Goal: Task Accomplishment & Management: Use online tool/utility

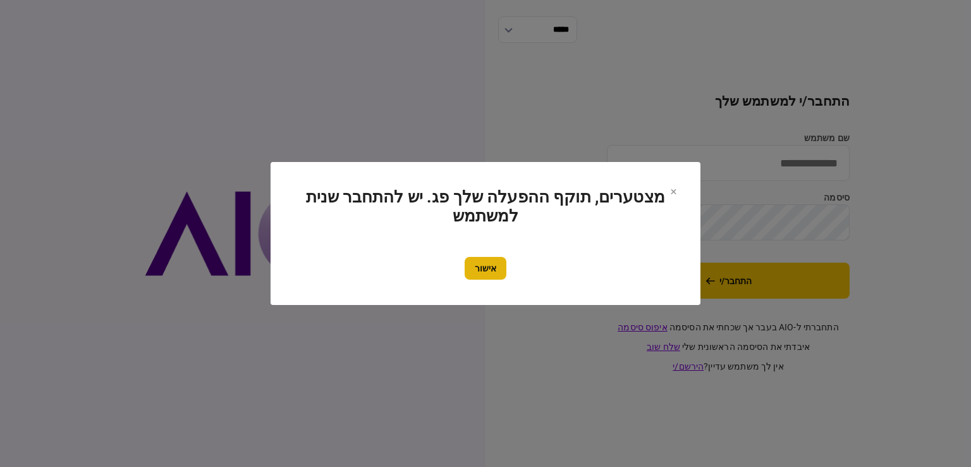
type input "*********"
click at [491, 257] on button "אישור" at bounding box center [486, 268] width 42 height 23
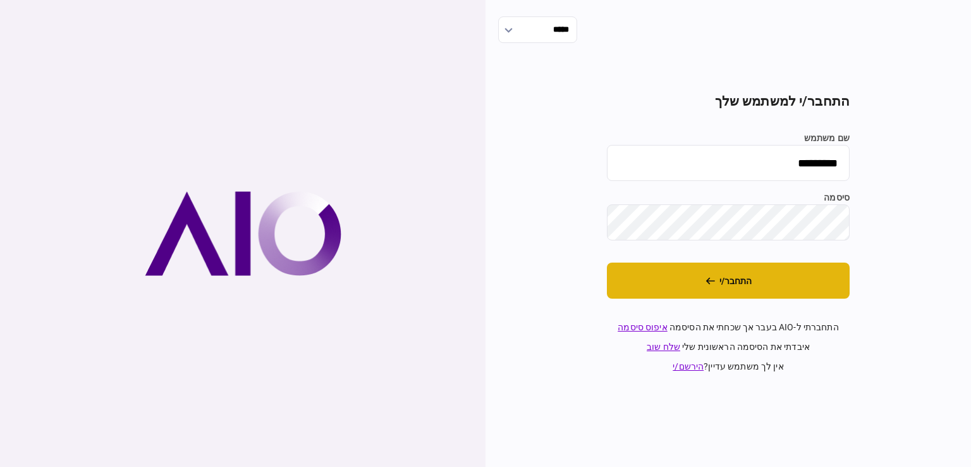
click at [673, 274] on button "התחבר/י" at bounding box center [728, 280] width 243 height 36
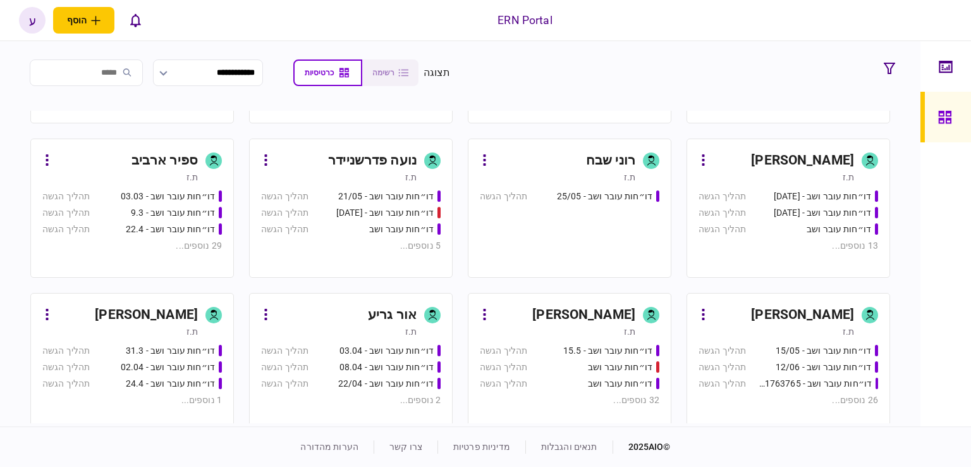
scroll to position [253, 0]
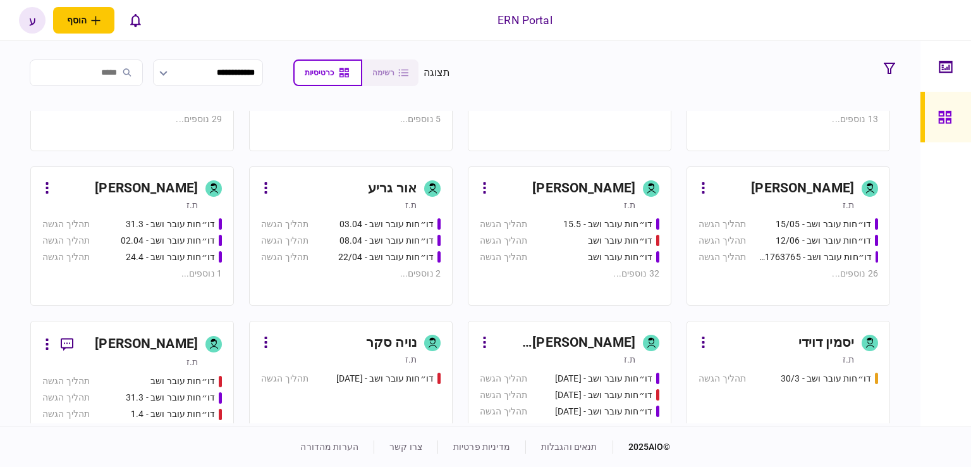
click at [537, 197] on div "ענבל נזריאן" at bounding box center [564, 188] width 141 height 20
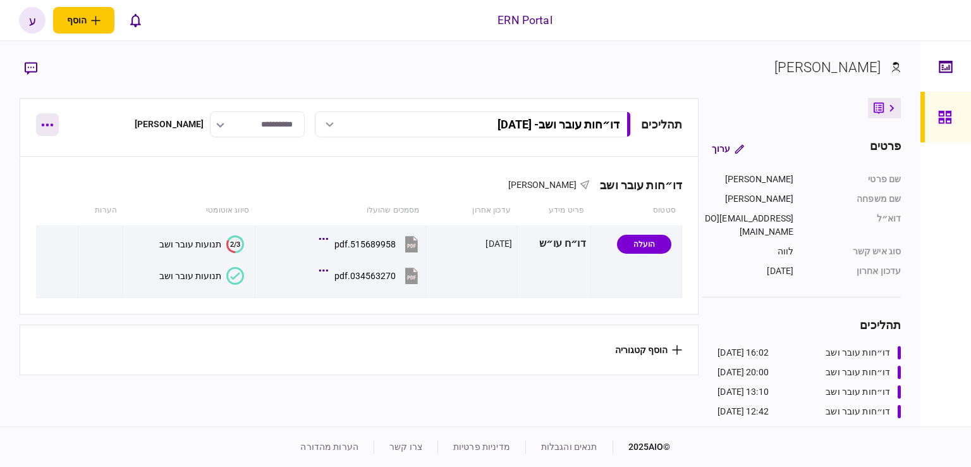
click at [46, 126] on button "button" at bounding box center [47, 124] width 23 height 23
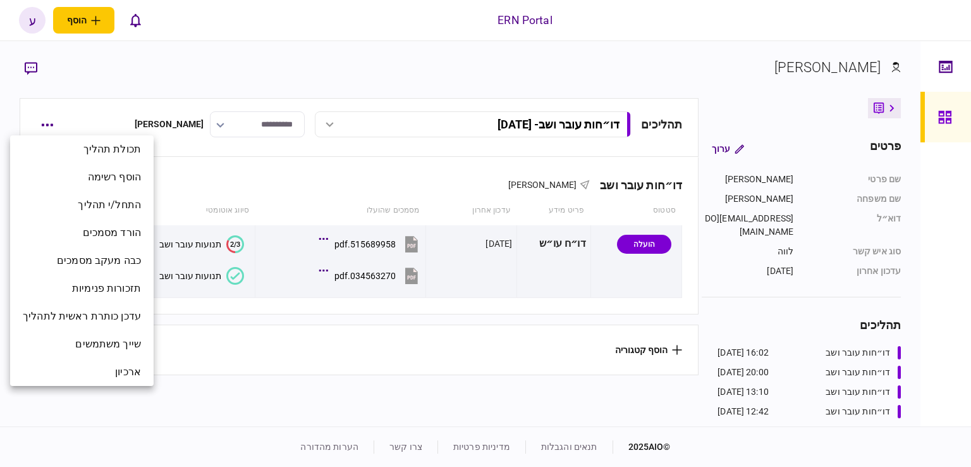
click at [222, 206] on div at bounding box center [485, 233] width 971 height 467
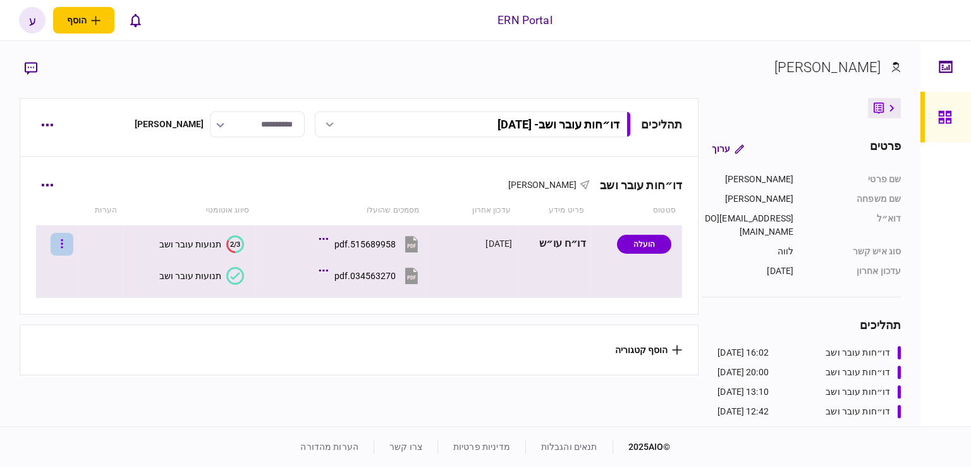
click at [68, 245] on button "button" at bounding box center [62, 244] width 23 height 23
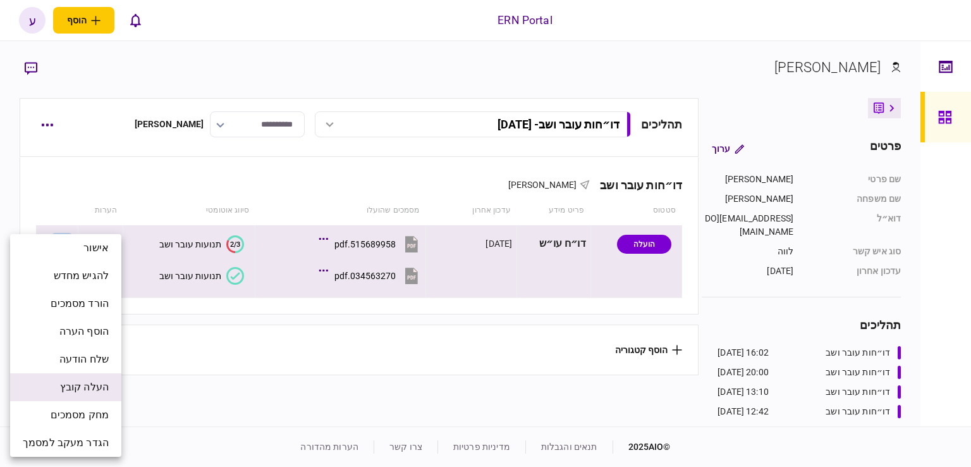
click at [104, 381] on span "העלה קובץ" at bounding box center [84, 386] width 49 height 15
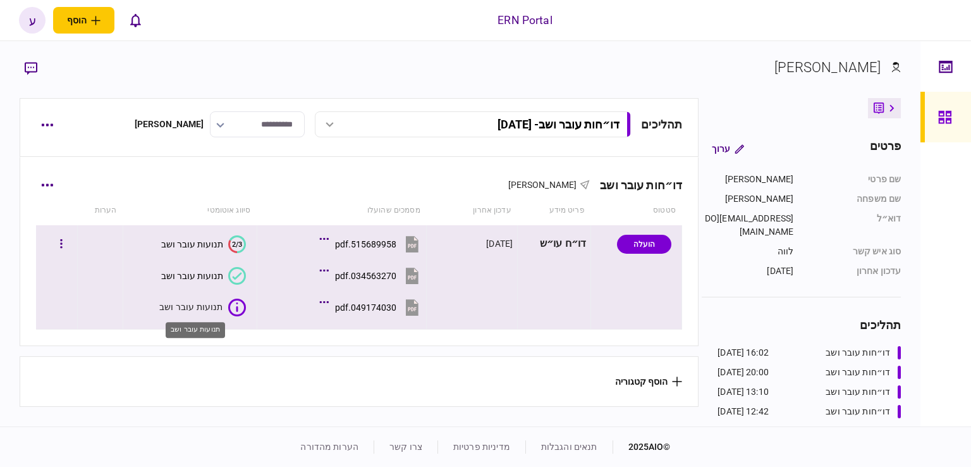
click at [211, 306] on div "תנועות עובר ושב" at bounding box center [191, 306] width 64 height 13
click at [354, 299] on button "049174030.pdf" at bounding box center [371, 307] width 99 height 28
click at [209, 312] on div "תנועות עובר ושב" at bounding box center [195, 324] width 62 height 25
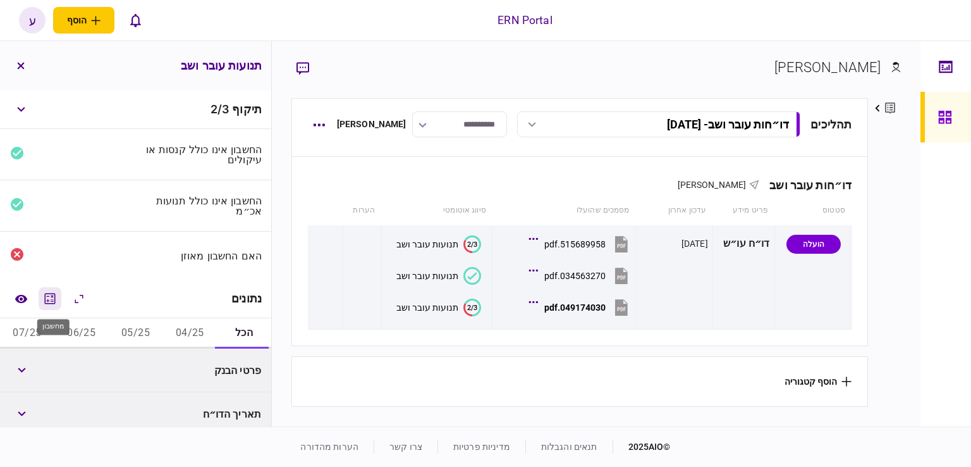
click at [57, 292] on icon "מחשבון" at bounding box center [49, 298] width 15 height 15
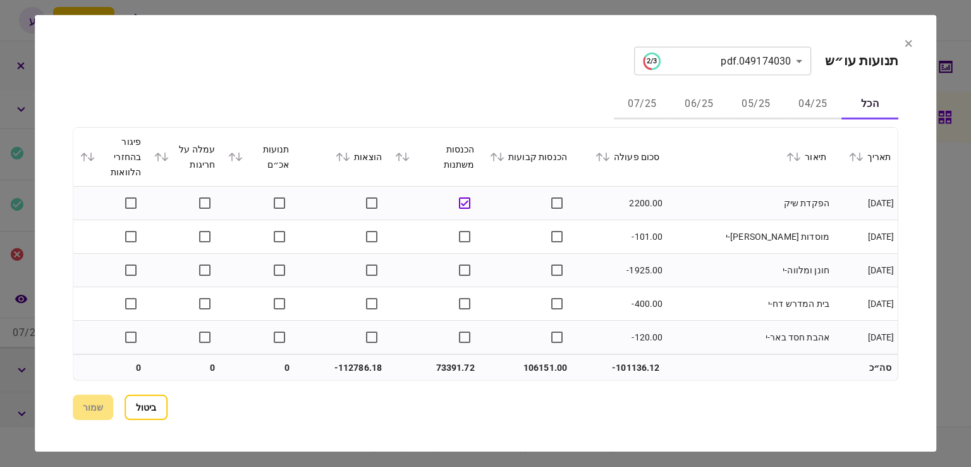
click at [900, 199] on section "**********" at bounding box center [486, 233] width 902 height 436
click at [744, 101] on button "05/25" at bounding box center [756, 104] width 57 height 30
click at [610, 157] on icon at bounding box center [606, 156] width 7 height 9
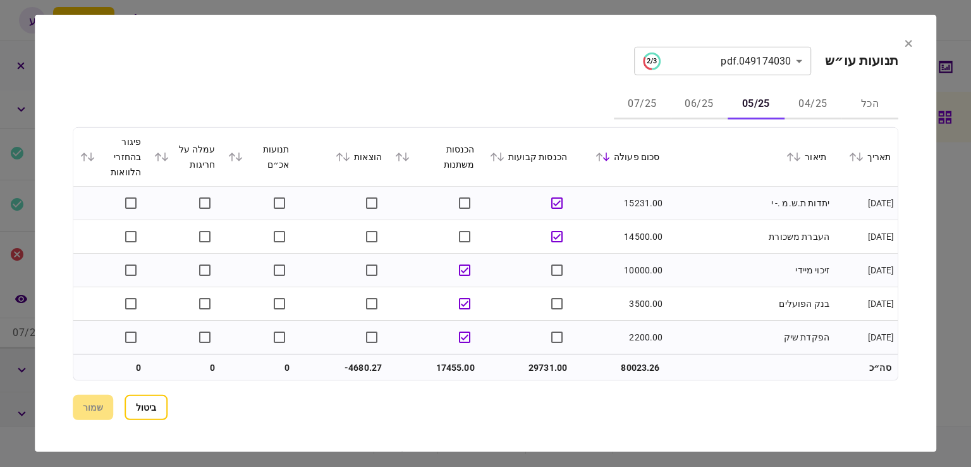
click at [887, 125] on section "הכל 04/25 05/25 06/25 07/25 תאריך תיאור סכום פעולה הכנסות קבועות הכנסות משתנות …" at bounding box center [486, 234] width 826 height 291
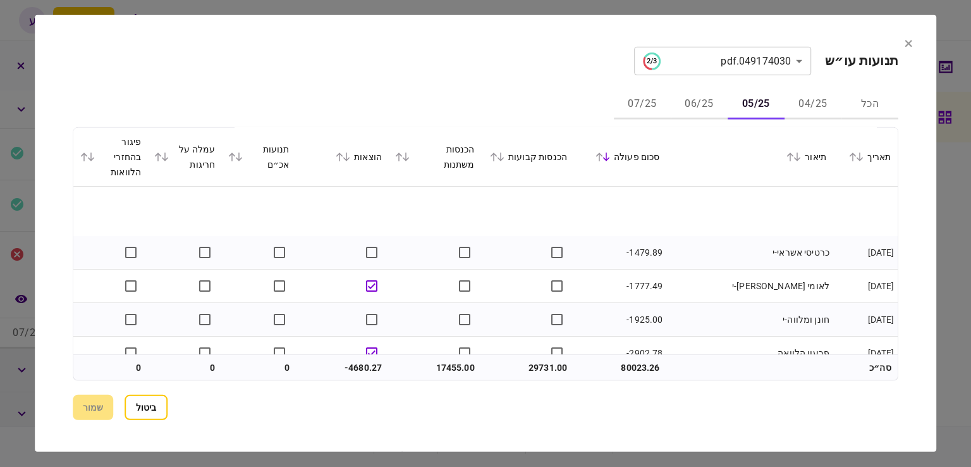
scroll to position [904, 0]
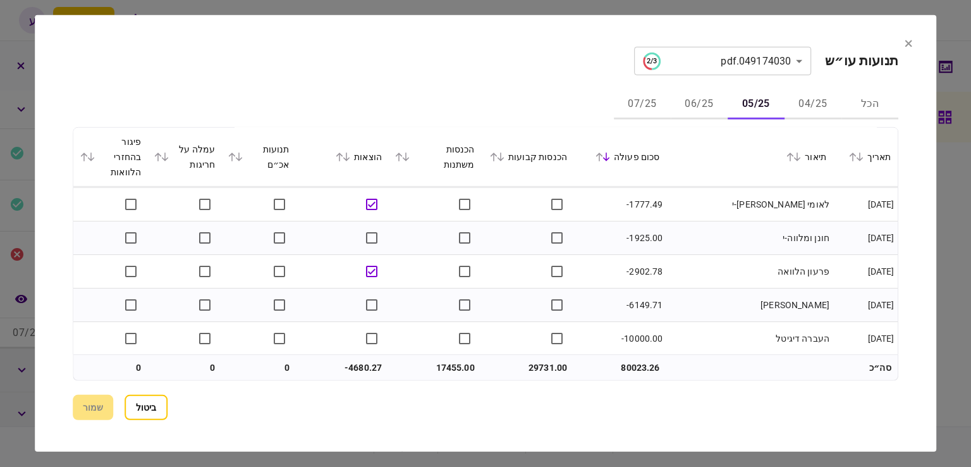
click at [705, 104] on button "06/25" at bounding box center [699, 104] width 57 height 30
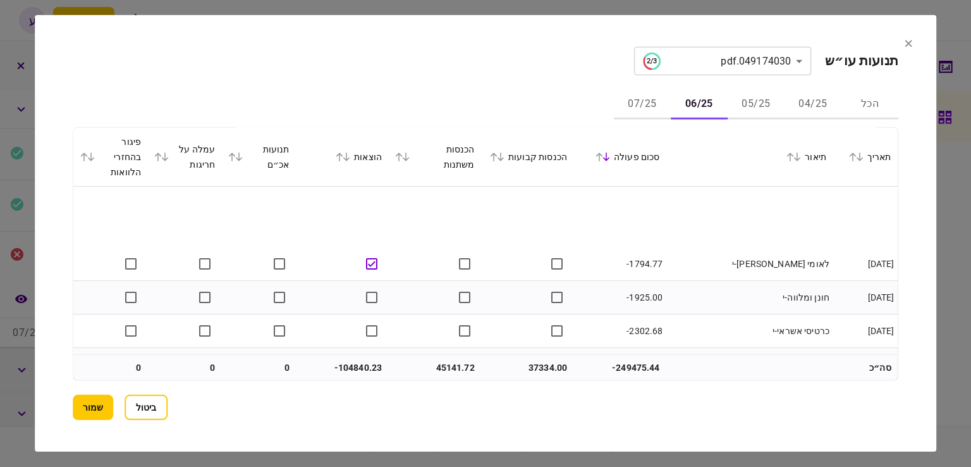
scroll to position [1306, 0]
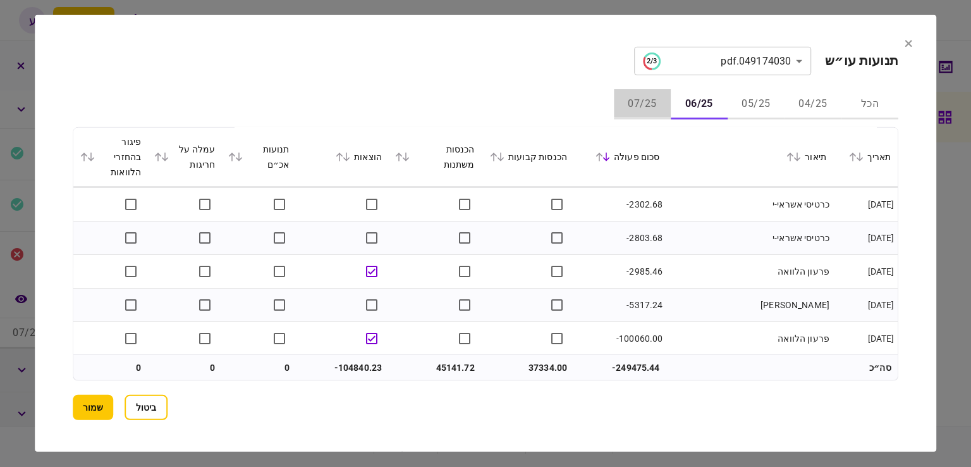
click at [653, 107] on button "07/25" at bounding box center [642, 104] width 57 height 30
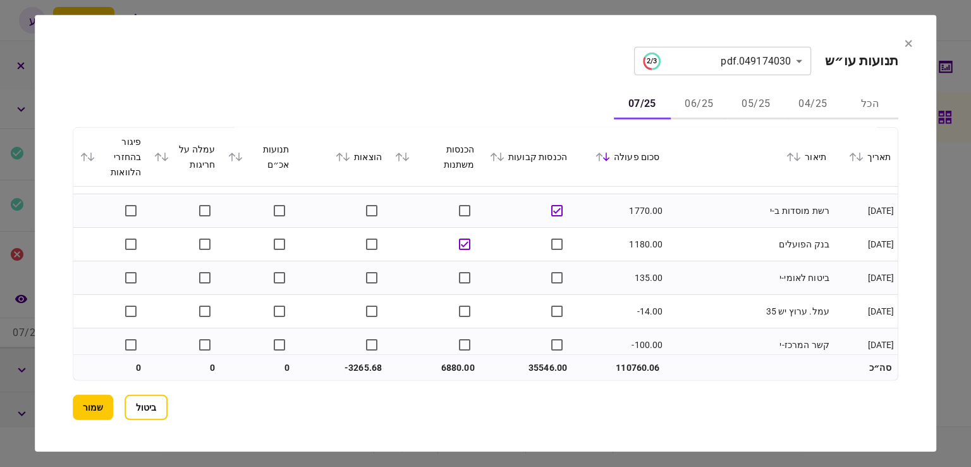
scroll to position [0, 0]
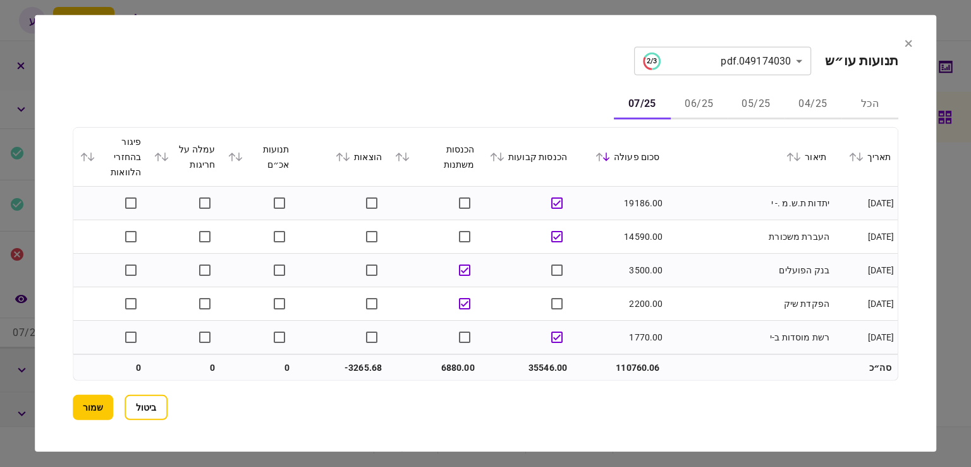
click at [705, 105] on button "06/25" at bounding box center [699, 104] width 57 height 30
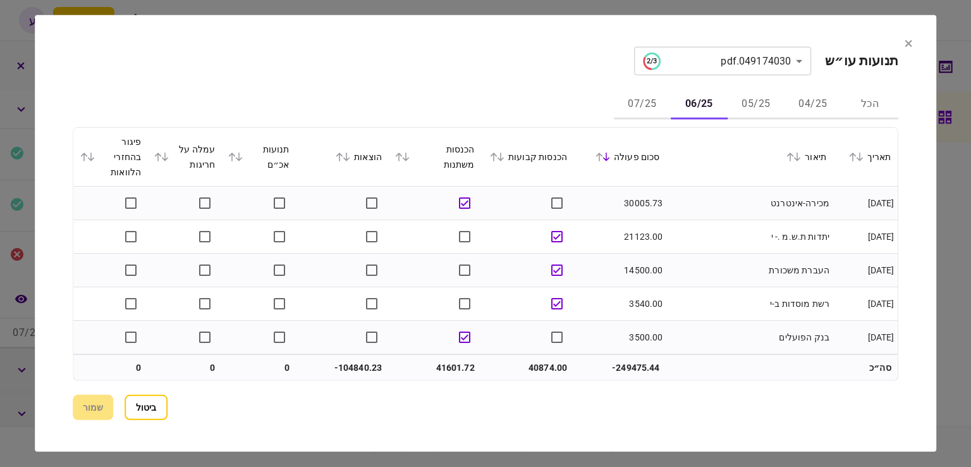
click at [637, 107] on button "07/25" at bounding box center [642, 104] width 57 height 30
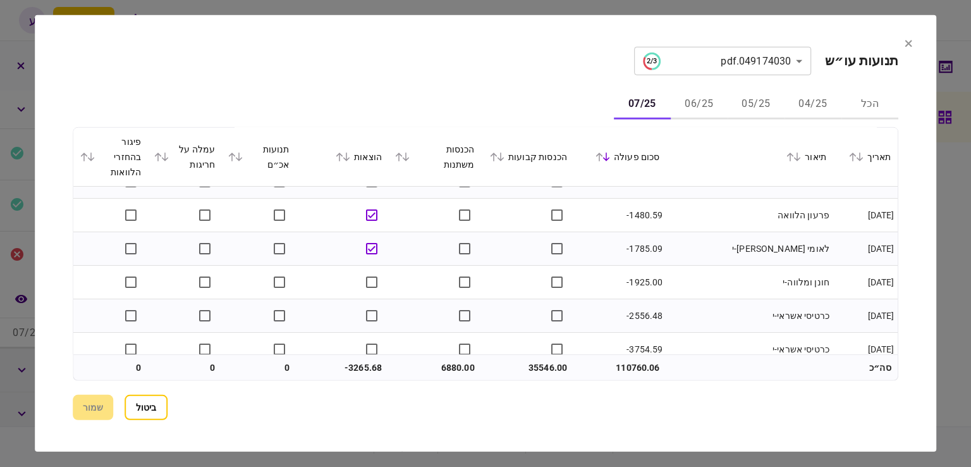
scroll to position [803, 0]
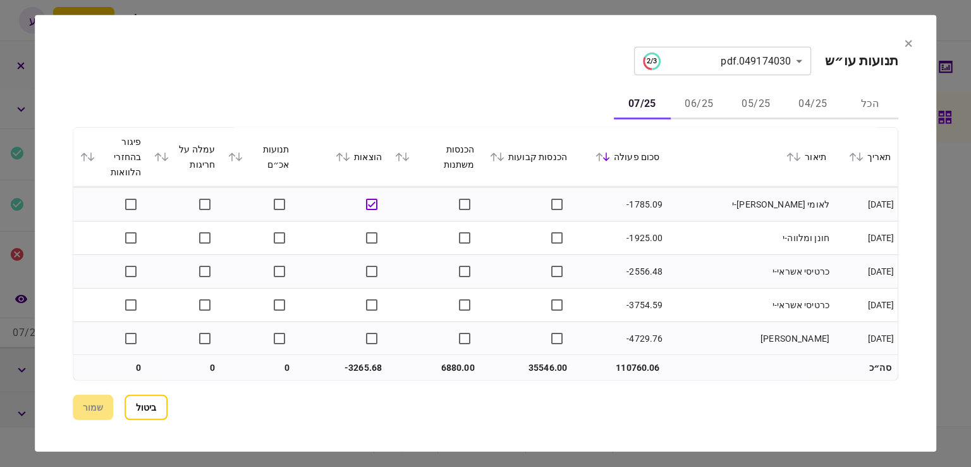
click at [690, 99] on button "06/25" at bounding box center [699, 104] width 57 height 30
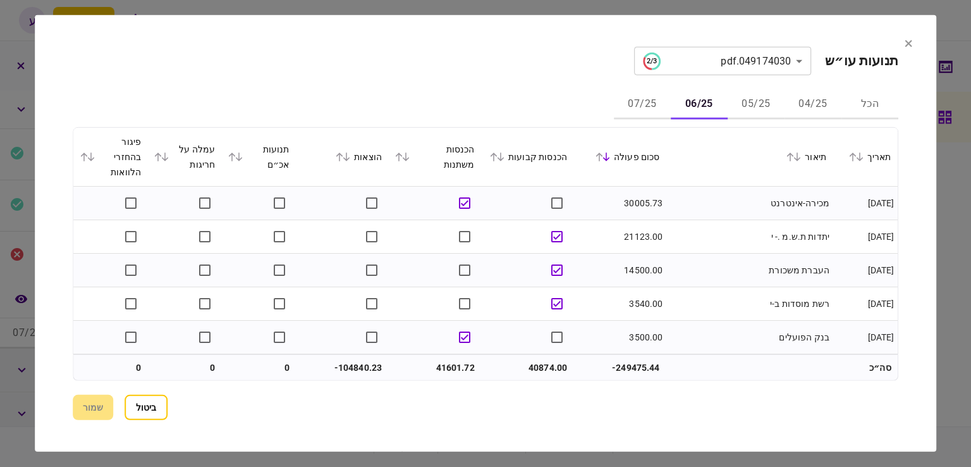
click at [758, 108] on button "05/25" at bounding box center [756, 104] width 57 height 30
click at [907, 40] on icon at bounding box center [909, 44] width 8 height 8
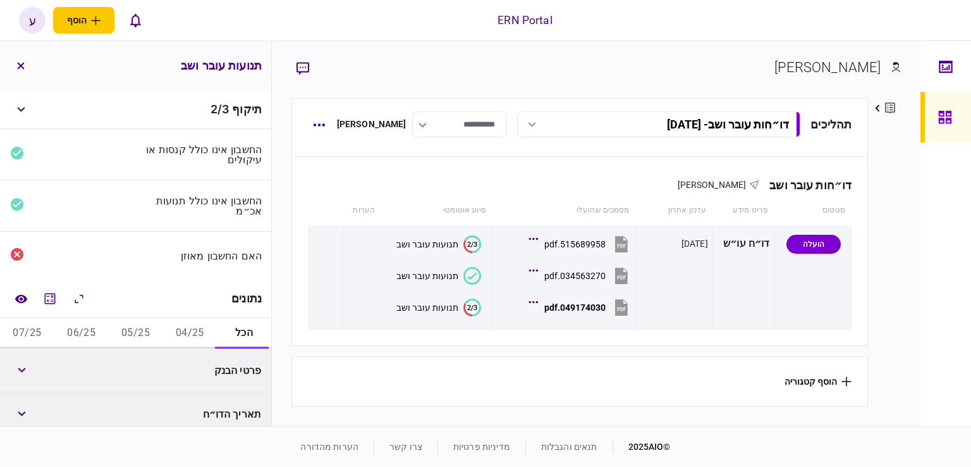
click at [143, 319] on button "05/25" at bounding box center [136, 333] width 54 height 30
click at [144, 329] on button "05/25" at bounding box center [136, 333] width 54 height 30
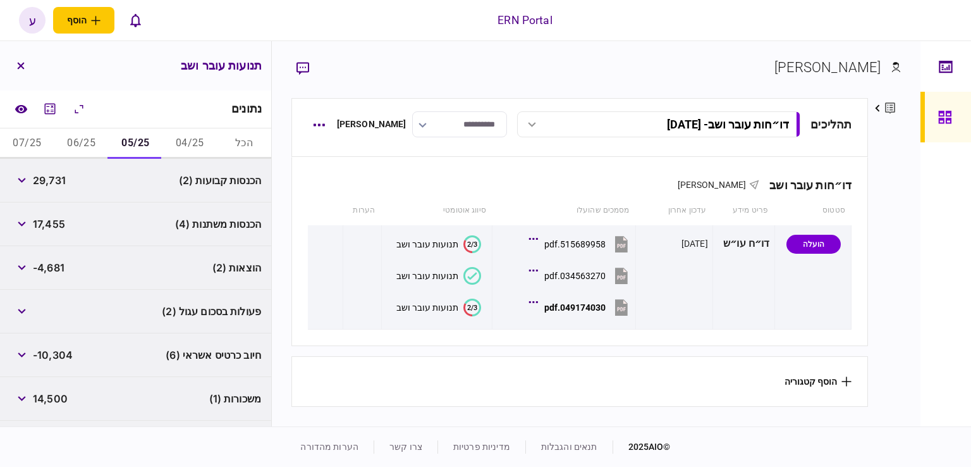
click at [66, 188] on div "29,731" at bounding box center [38, 180] width 56 height 23
click at [64, 188] on div "29,731" at bounding box center [38, 180] width 56 height 23
click at [63, 185] on span "29,731" at bounding box center [49, 180] width 33 height 15
copy span "29,731"
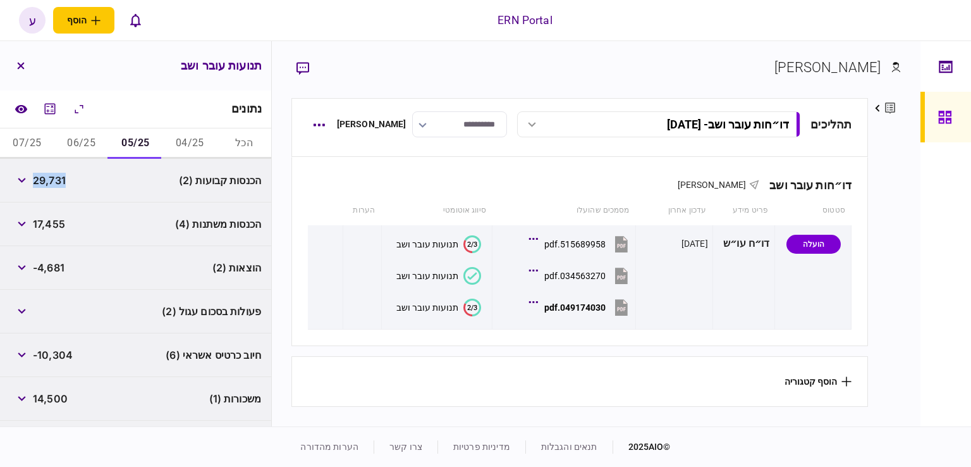
click at [83, 199] on div "הכנסות קבועות (2) 29,731" at bounding box center [135, 181] width 271 height 44
click at [54, 221] on span "17,455" at bounding box center [49, 223] width 32 height 15
copy span "17,455"
click at [54, 107] on icon "מחשבון" at bounding box center [49, 108] width 15 height 15
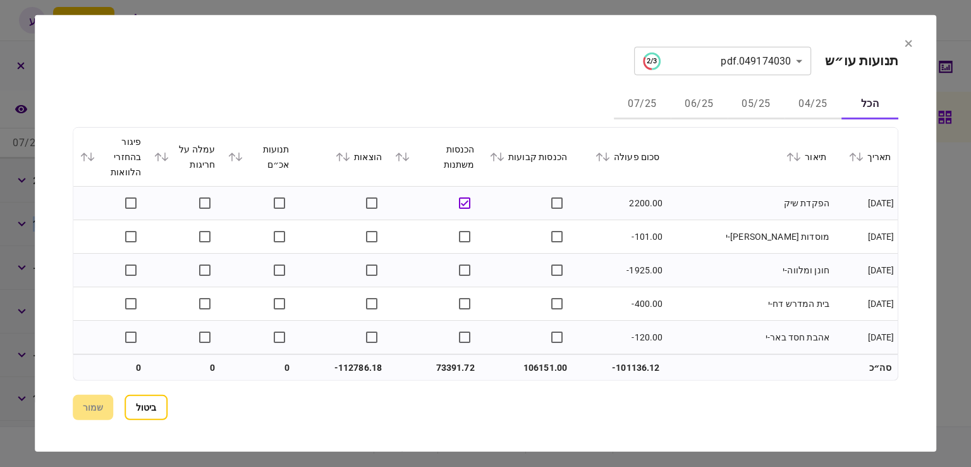
click at [736, 104] on button "05/25" at bounding box center [756, 104] width 57 height 30
click at [610, 160] on icon at bounding box center [607, 156] width 8 height 9
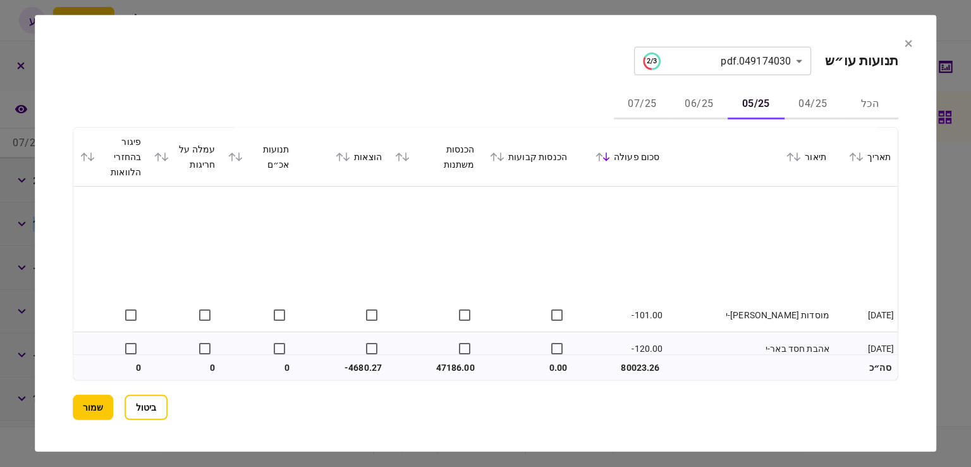
scroll to position [316, 0]
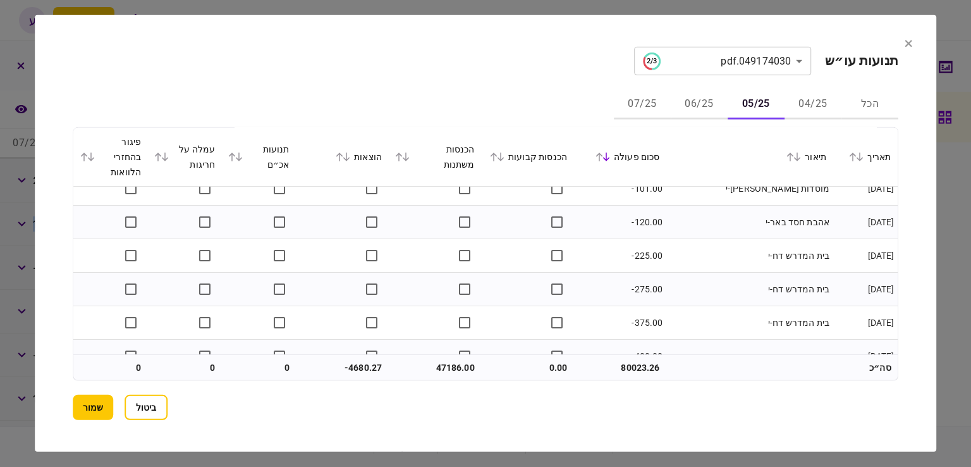
click at [696, 102] on button "06/25" at bounding box center [699, 104] width 57 height 30
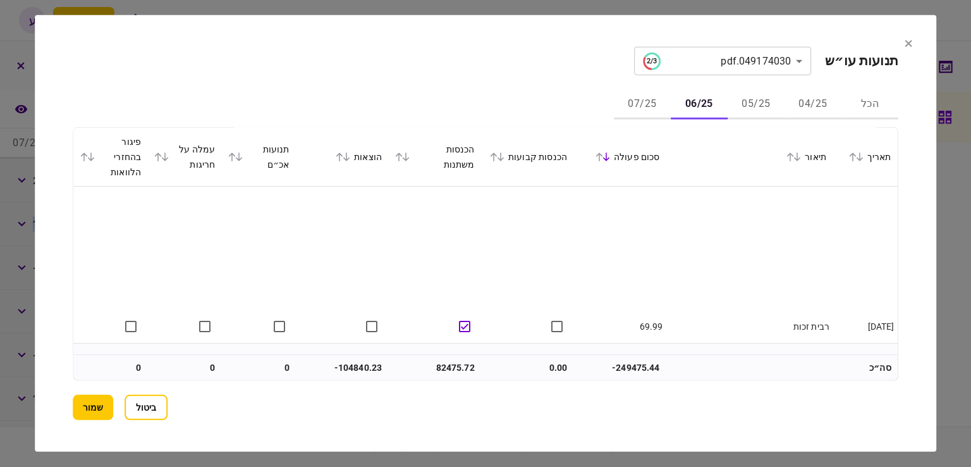
scroll to position [506, 0]
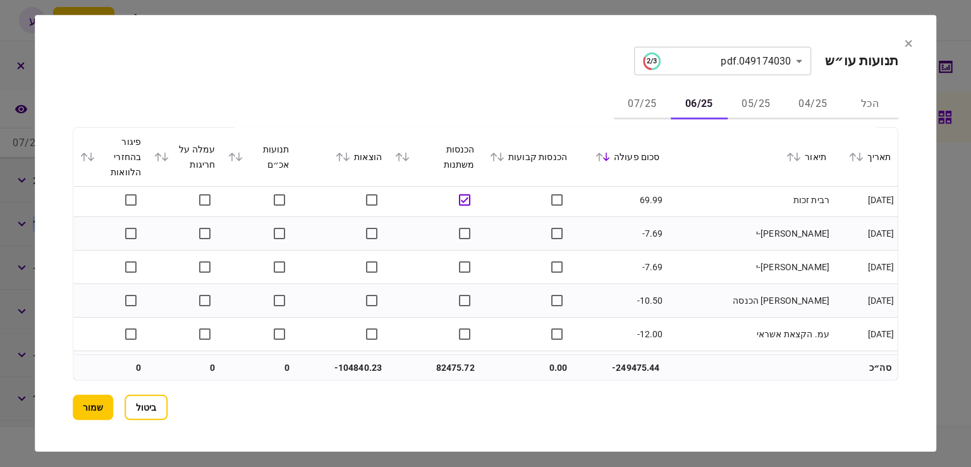
click at [628, 98] on button "07/25" at bounding box center [642, 104] width 57 height 30
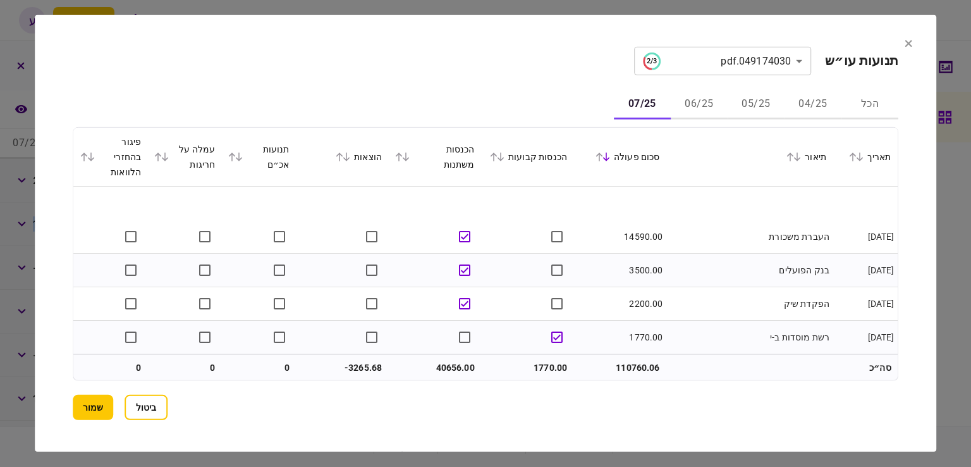
scroll to position [126, 0]
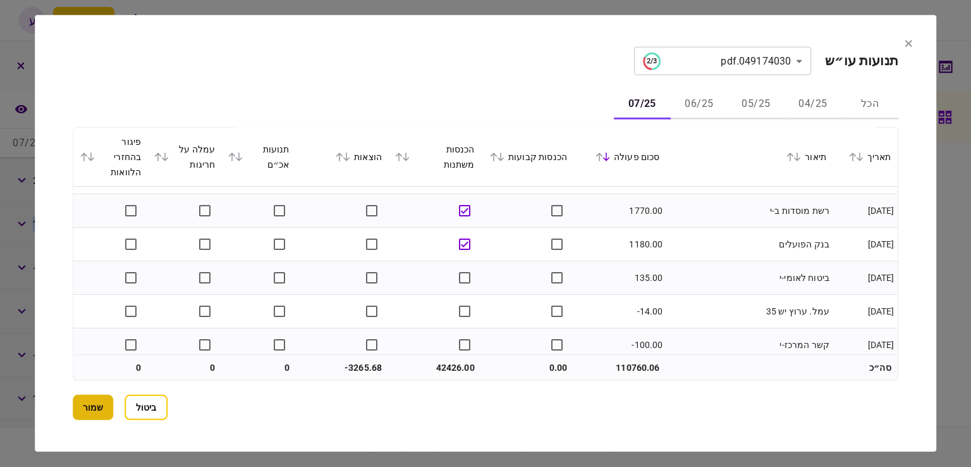
click at [100, 414] on button "שמור" at bounding box center [93, 407] width 40 height 25
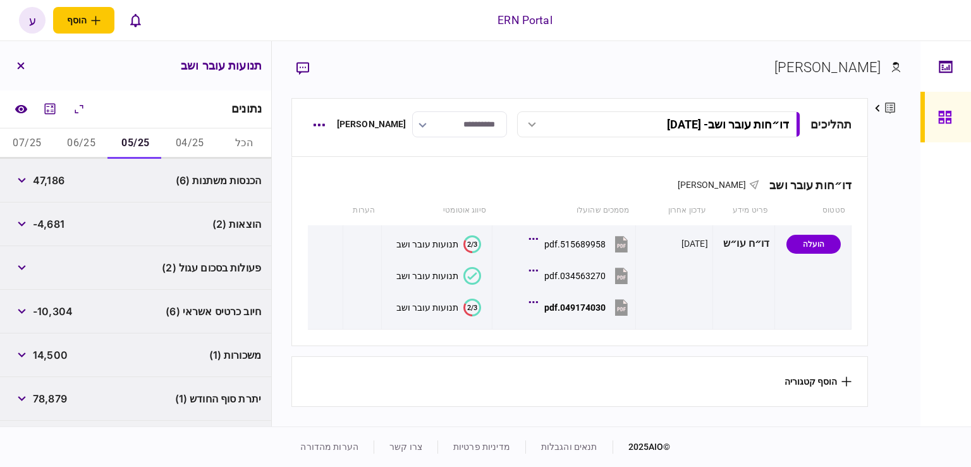
click at [47, 182] on span "47,186" at bounding box center [49, 180] width 32 height 15
copy span "47,186"
click at [80, 205] on div "הוצאות (2) -4,681" at bounding box center [135, 224] width 271 height 44
click at [66, 225] on div "הוצאות (2) -4,681" at bounding box center [135, 224] width 271 height 44
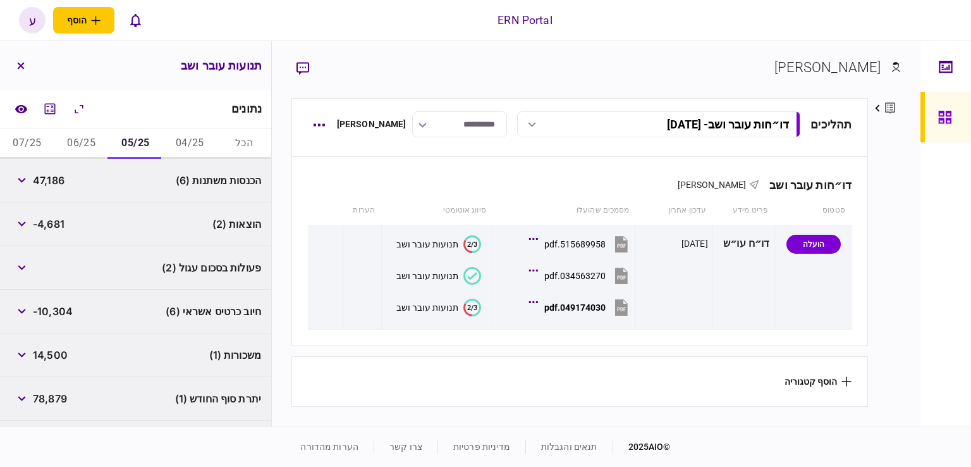
click at [64, 225] on span "-4,681" at bounding box center [49, 223] width 32 height 15
click at [58, 231] on span "-4,681" at bounding box center [49, 223] width 32 height 15
click at [58, 223] on span "-4,681" at bounding box center [49, 223] width 32 height 15
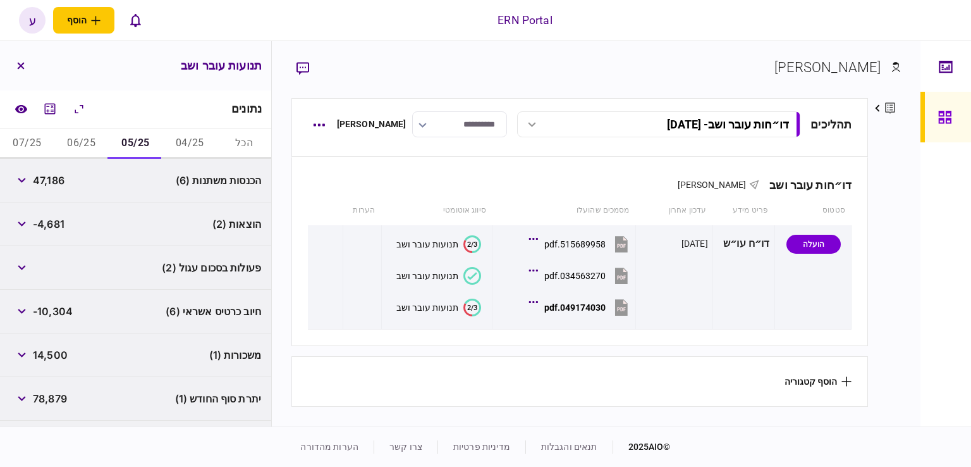
click at [58, 223] on span "-4,681" at bounding box center [49, 223] width 32 height 15
copy span "4,681"
click at [73, 238] on div "הוצאות (2) -4,681" at bounding box center [135, 224] width 271 height 44
click at [46, 395] on span "78,879" at bounding box center [50, 398] width 34 height 15
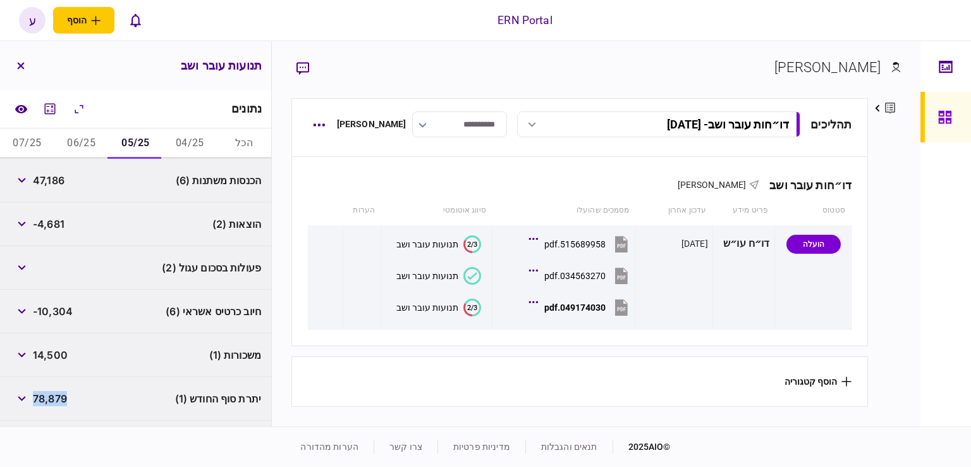
copy span "78,879"
drag, startPoint x: 48, startPoint y: 213, endPoint x: 58, endPoint y: 197, distance: 19.3
click at [49, 212] on div "-4,681" at bounding box center [37, 223] width 54 height 23
click at [95, 142] on button "06/25" at bounding box center [81, 143] width 54 height 30
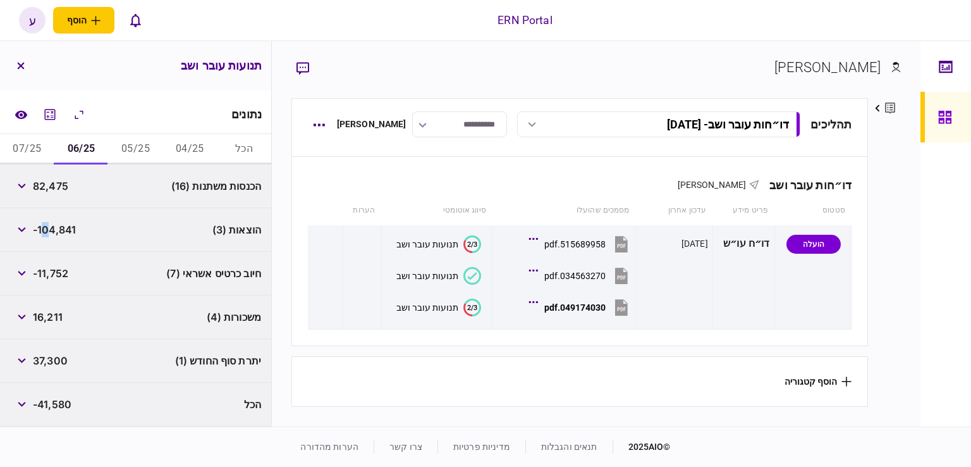
scroll to position [183, 0]
click at [58, 185] on span "82,475" at bounding box center [50, 186] width 35 height 15
copy span "82,475"
click at [344, 440] on div "הערות מהדורה" at bounding box center [336, 446] width 73 height 13
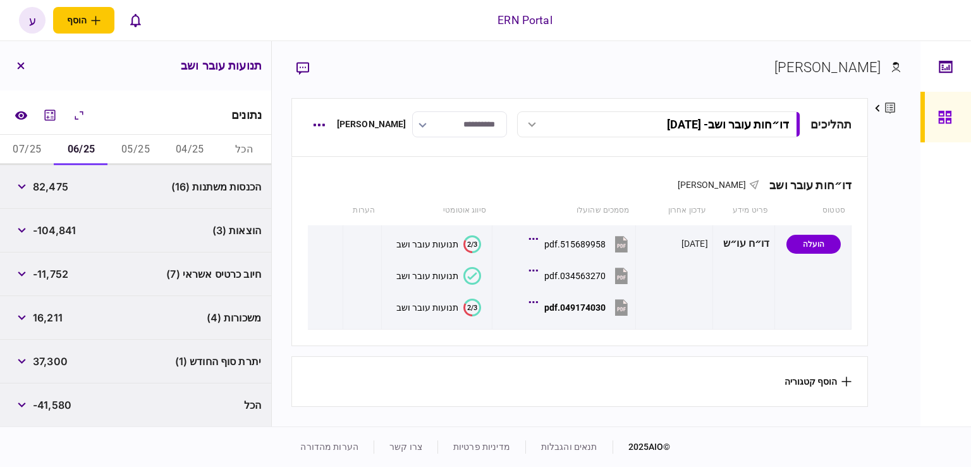
click at [72, 223] on span "-104,841" at bounding box center [54, 230] width 43 height 15
click at [65, 228] on span "-104,841" at bounding box center [54, 230] width 43 height 15
copy span "104,841"
click at [17, 231] on button "button" at bounding box center [21, 230] width 23 height 23
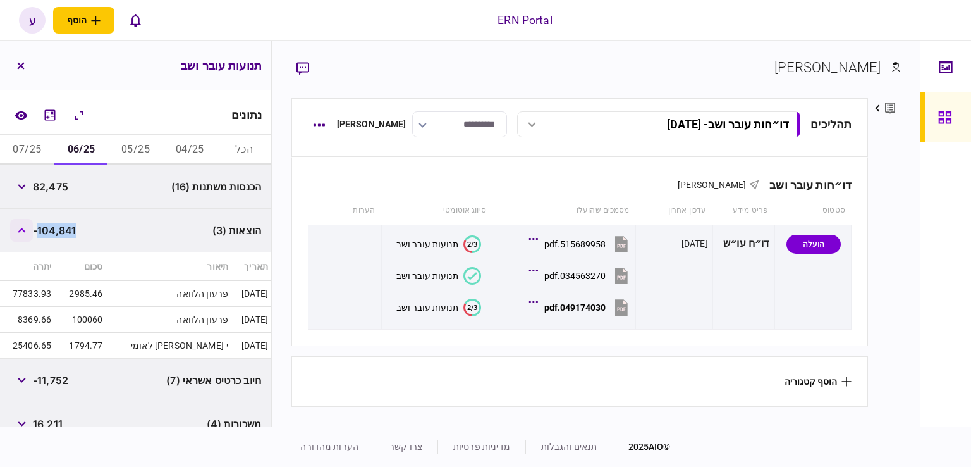
click at [19, 231] on button "button" at bounding box center [21, 230] width 23 height 23
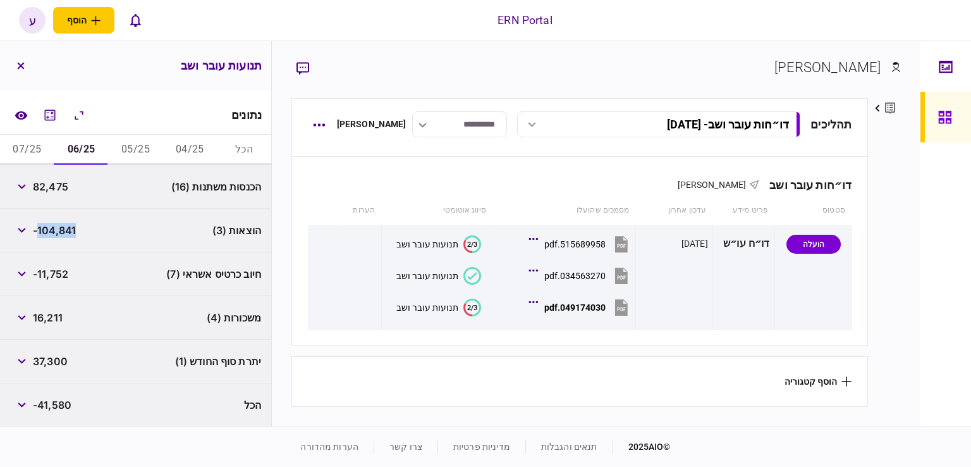
click at [58, 261] on div "חיוב כרטיס אשראי (7) -11,752" at bounding box center [135, 274] width 271 height 44
click at [58, 365] on span "37,300" at bounding box center [50, 360] width 35 height 15
copy span "37,300"
click at [77, 204] on div "הכנסות משתנות (16) 82,475" at bounding box center [135, 187] width 271 height 44
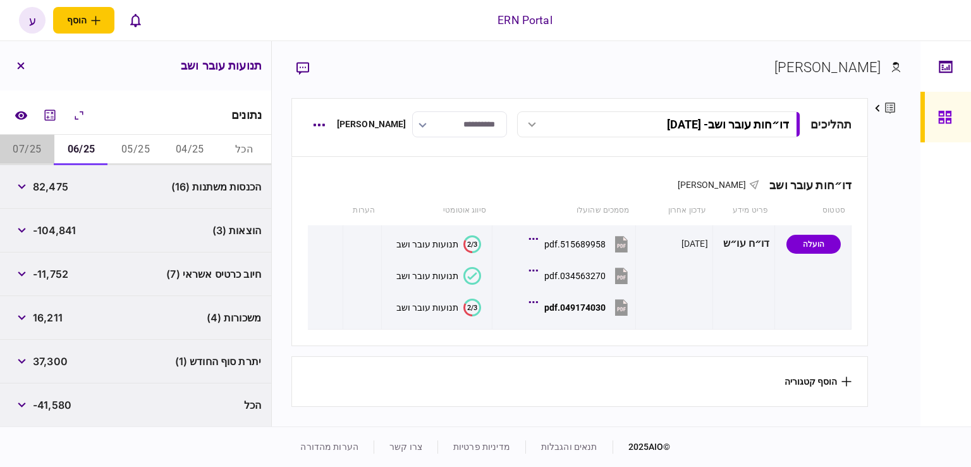
click at [35, 147] on button "07/25" at bounding box center [27, 150] width 54 height 30
click at [56, 229] on span "-3,266" at bounding box center [50, 230] width 34 height 15
copy span "3,266"
click at [20, 58] on button "button" at bounding box center [20, 65] width 23 height 23
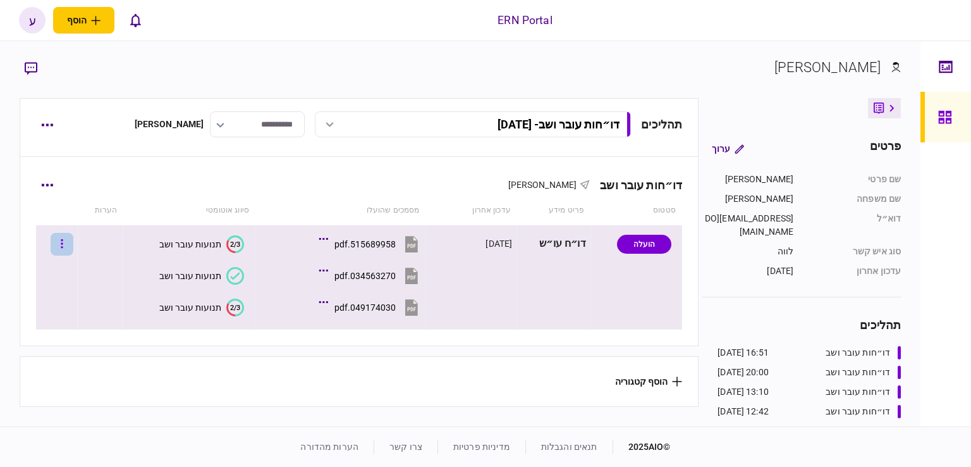
click at [73, 243] on button "button" at bounding box center [62, 244] width 23 height 23
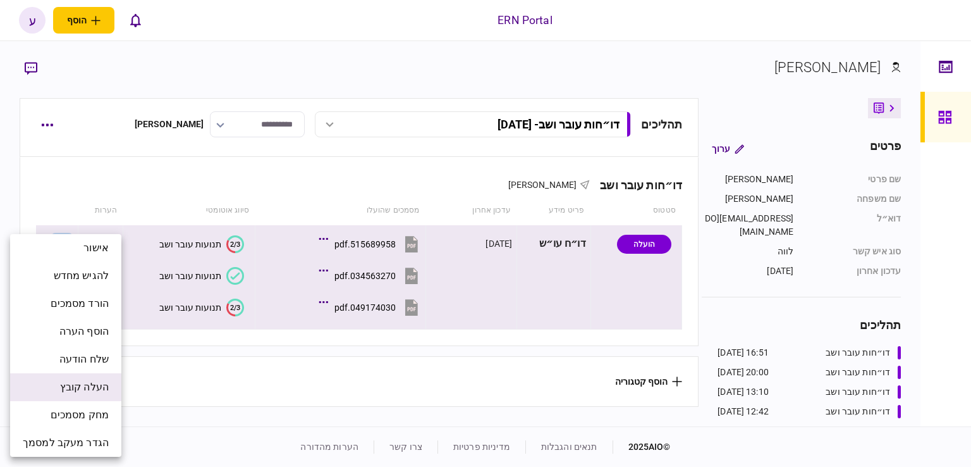
click at [94, 385] on span "העלה קובץ" at bounding box center [84, 386] width 49 height 15
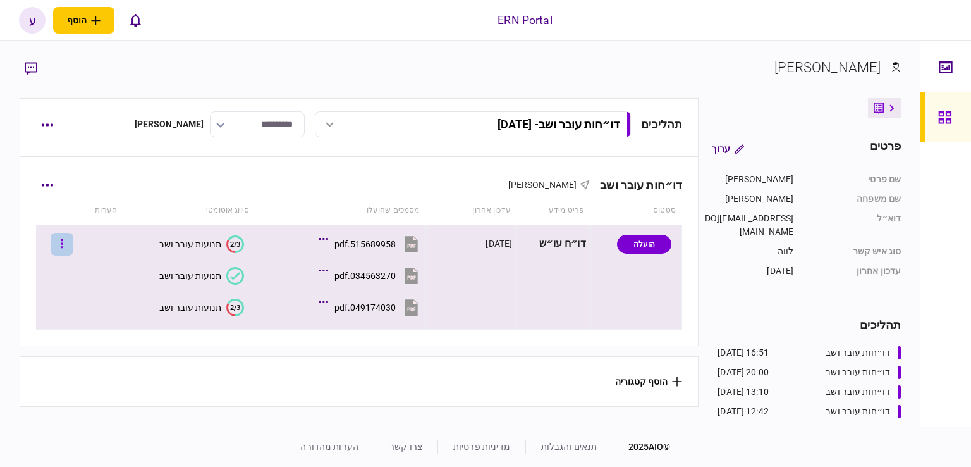
click at [64, 245] on button "button" at bounding box center [62, 244] width 23 height 23
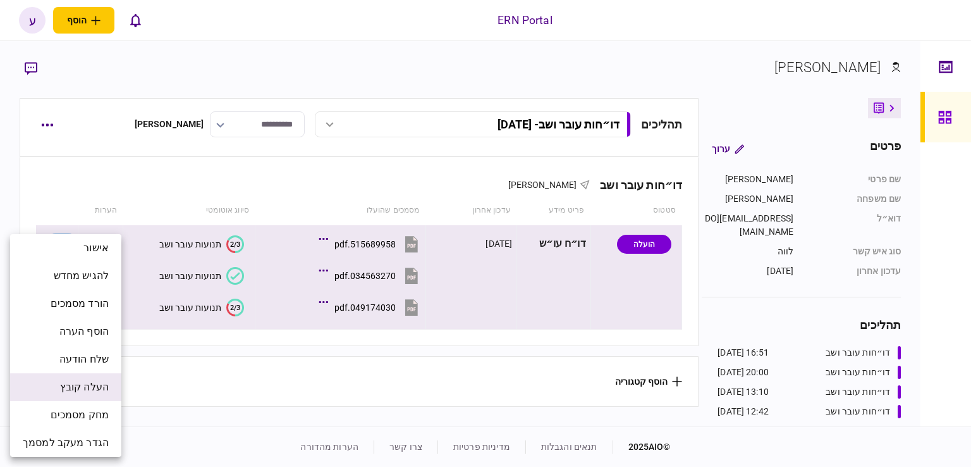
click at [94, 389] on span "העלה קובץ" at bounding box center [84, 386] width 49 height 15
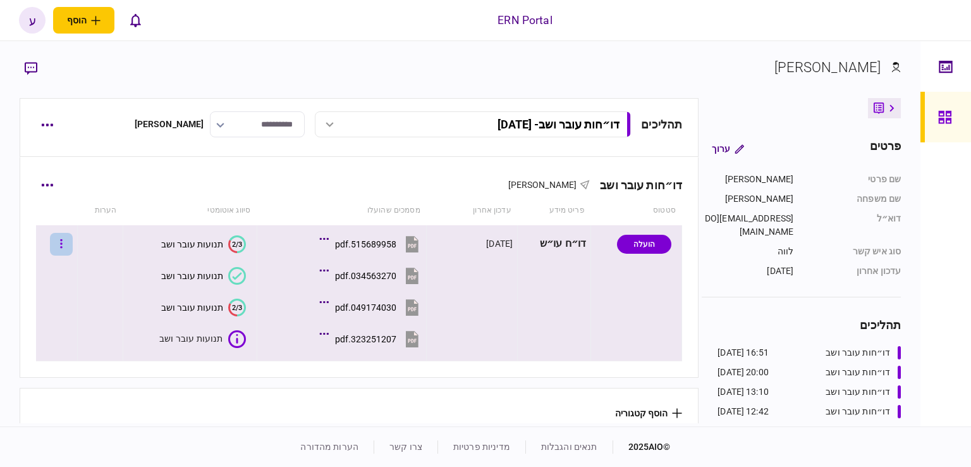
click at [73, 245] on button "button" at bounding box center [61, 244] width 23 height 23
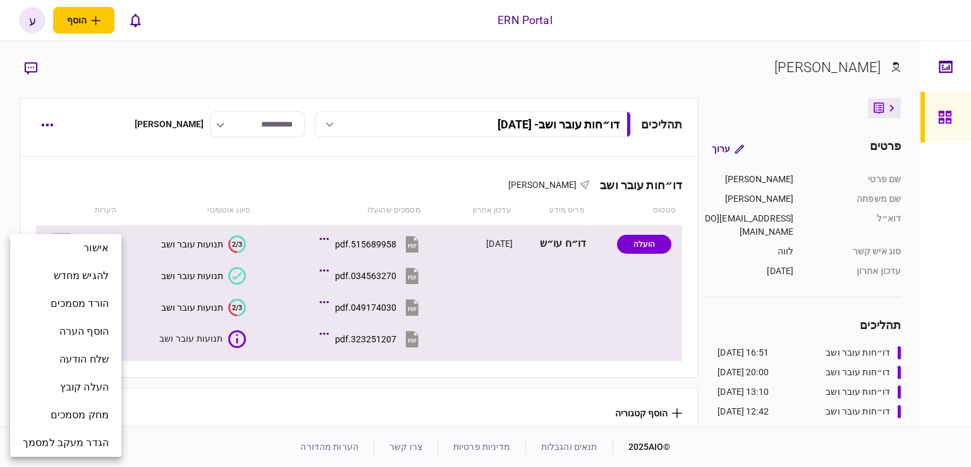
click at [61, 180] on div at bounding box center [485, 233] width 971 height 467
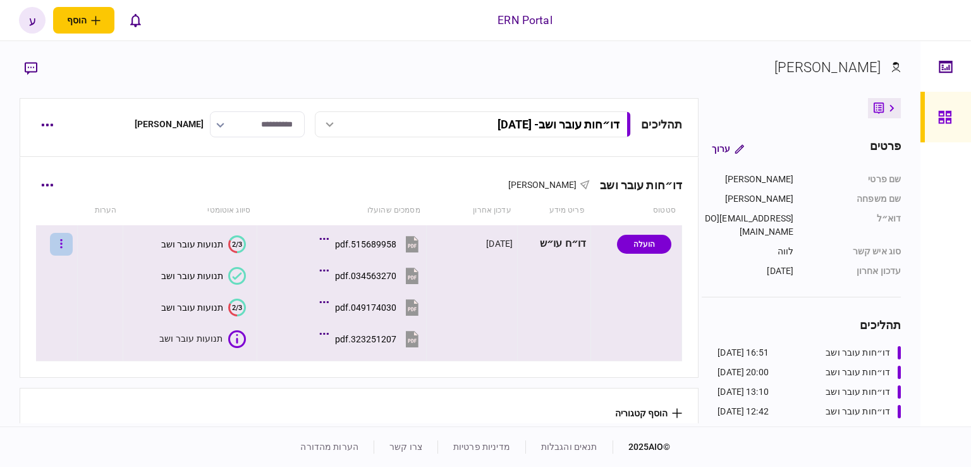
click at [68, 243] on button "button" at bounding box center [61, 244] width 23 height 23
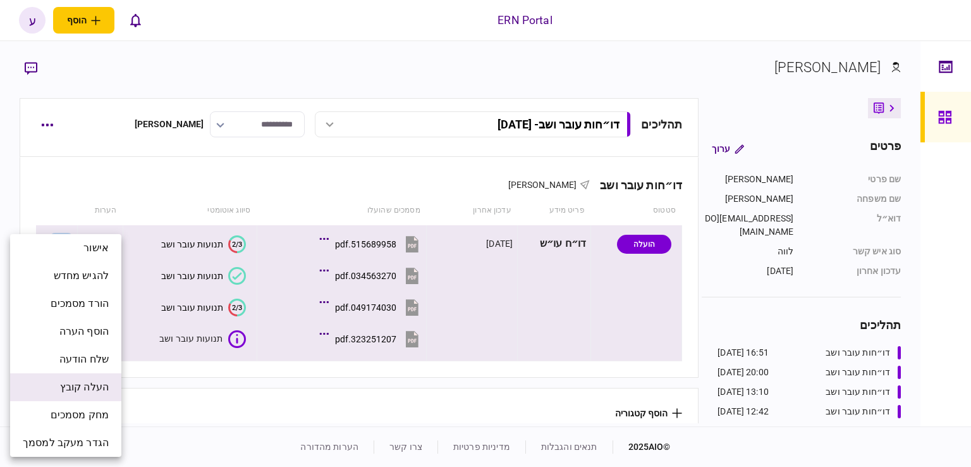
click at [96, 379] on span "העלה קובץ" at bounding box center [84, 386] width 49 height 15
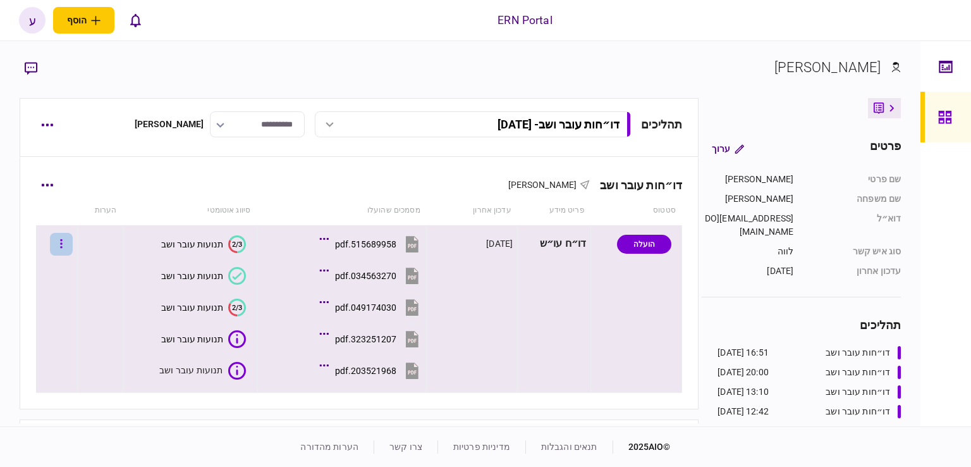
click at [73, 236] on button "button" at bounding box center [61, 244] width 23 height 23
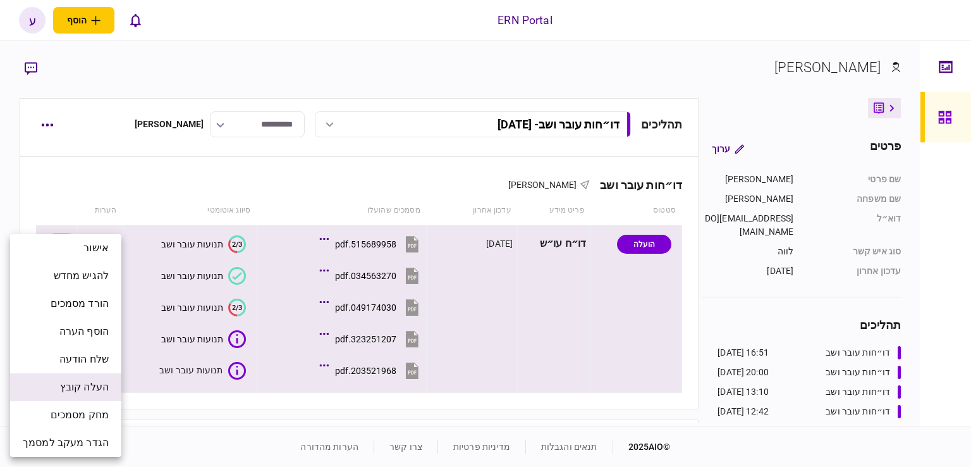
click at [95, 388] on span "העלה קובץ" at bounding box center [84, 386] width 49 height 15
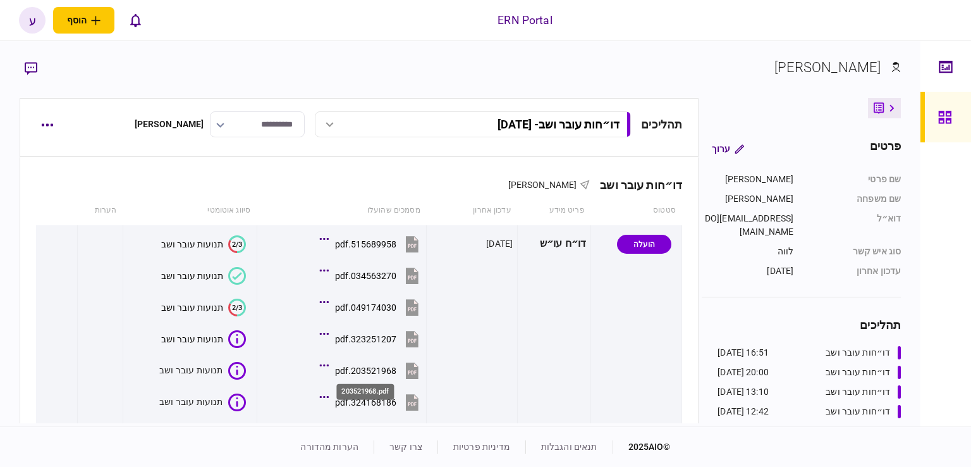
click at [369, 370] on div "203521968.pdf" at bounding box center [365, 370] width 61 height 10
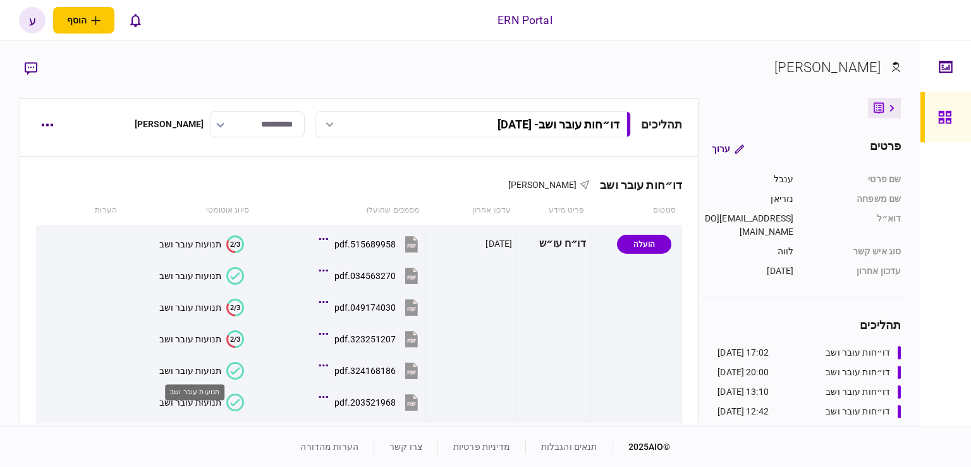
click at [200, 376] on div "תנועות עובר ושב" at bounding box center [195, 389] width 62 height 26
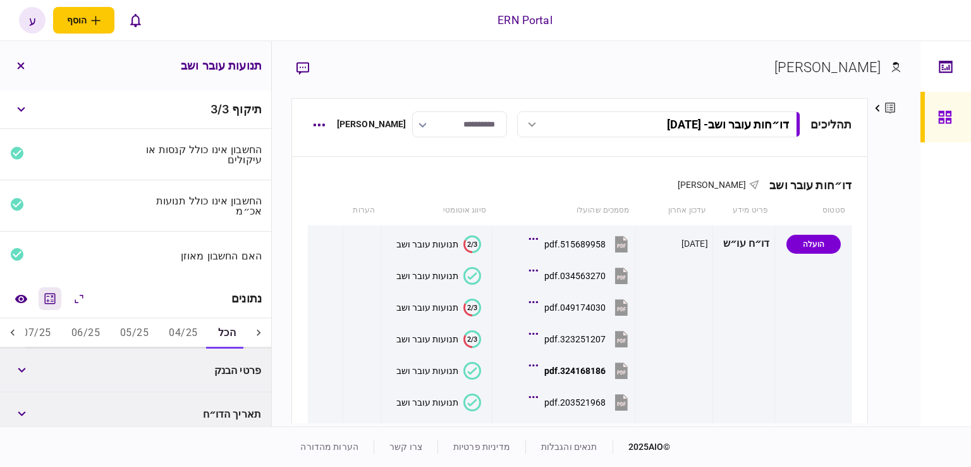
click at [53, 294] on icon "מחשבון" at bounding box center [49, 298] width 15 height 15
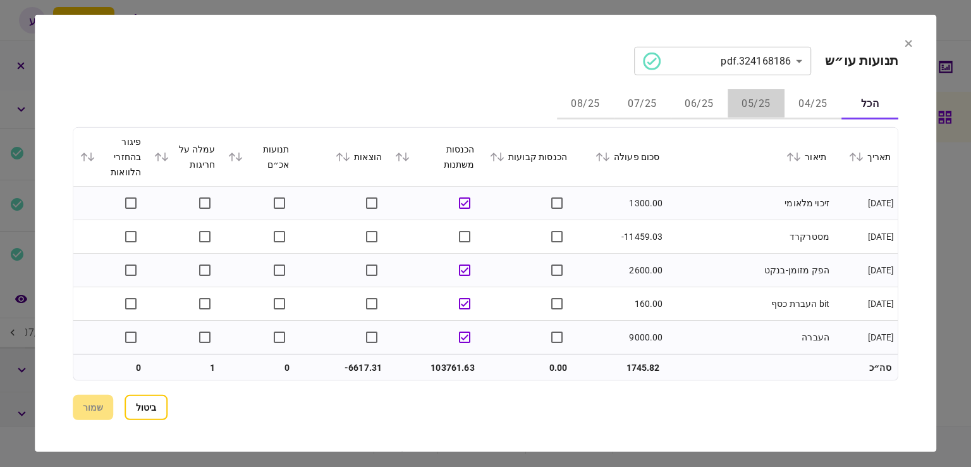
click at [768, 109] on button "05/25" at bounding box center [756, 104] width 57 height 30
click at [610, 154] on icon at bounding box center [607, 156] width 8 height 9
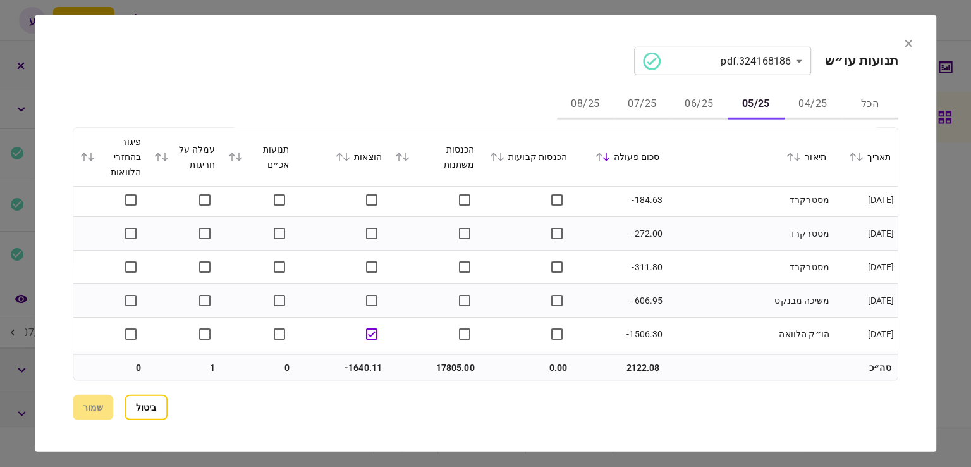
scroll to position [535, 0]
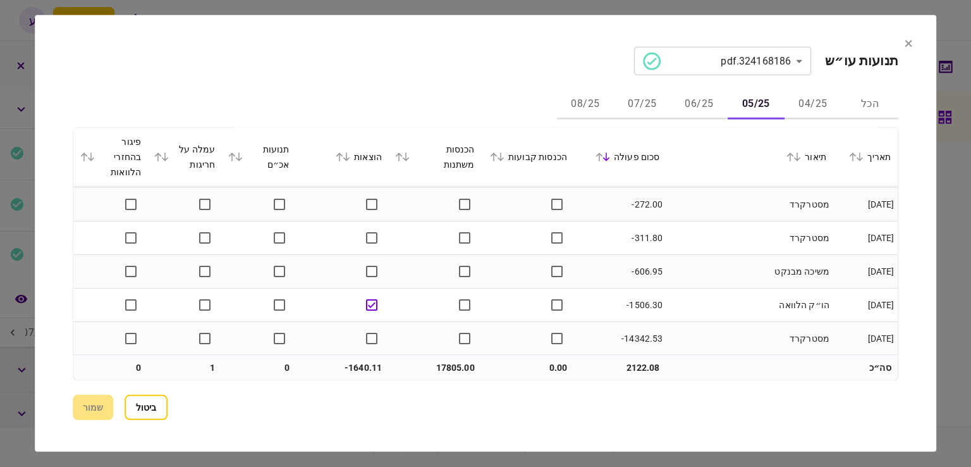
click at [694, 104] on button "06/25" at bounding box center [699, 104] width 57 height 30
click at [646, 104] on button "07/25" at bounding box center [642, 104] width 57 height 30
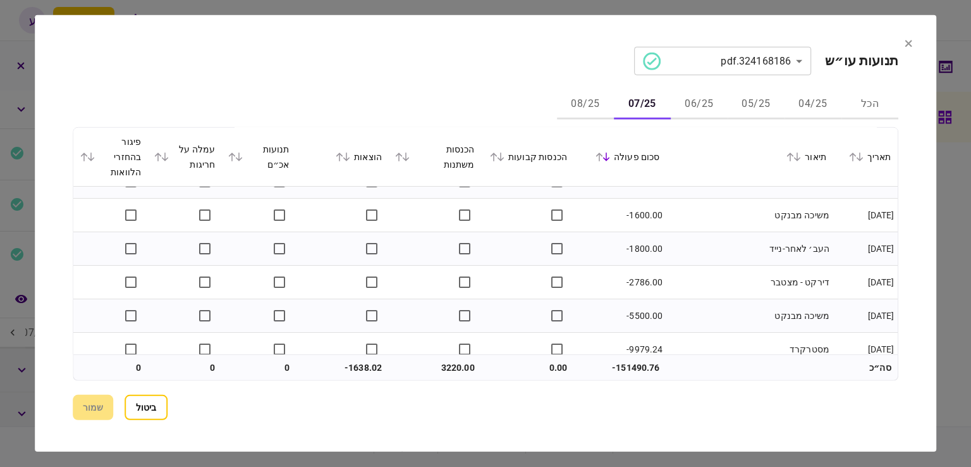
scroll to position [769, 0]
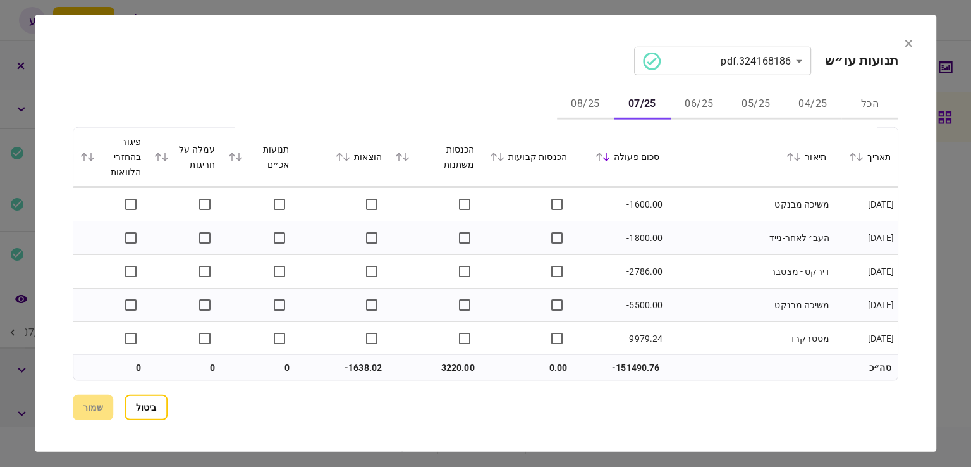
click at [593, 102] on button "08/25" at bounding box center [585, 104] width 57 height 30
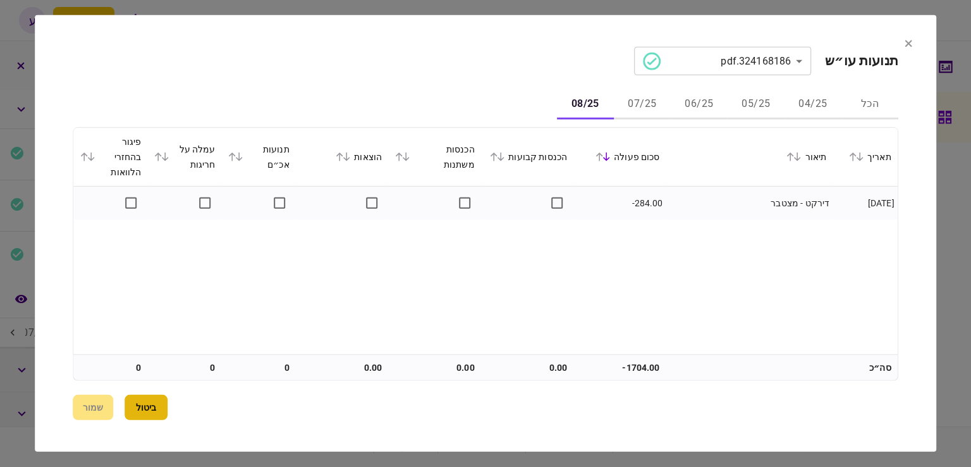
click at [137, 395] on button "ביטול" at bounding box center [146, 407] width 43 height 25
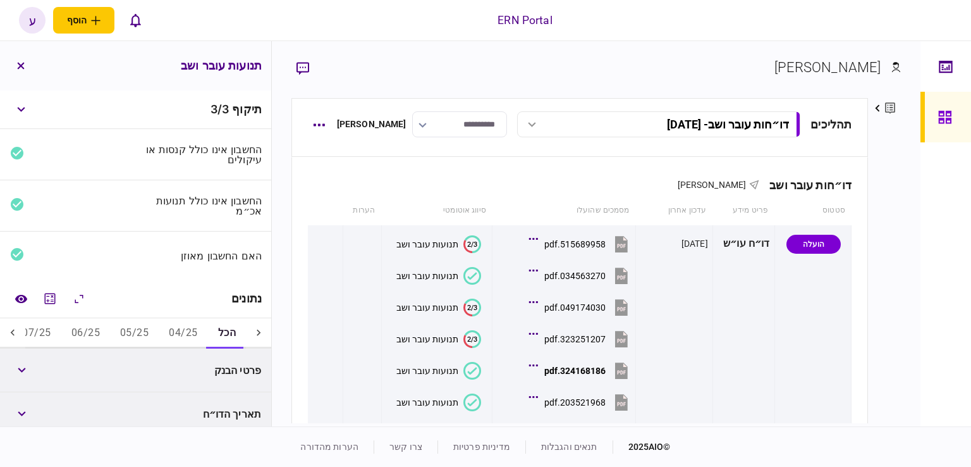
scroll to position [63, 0]
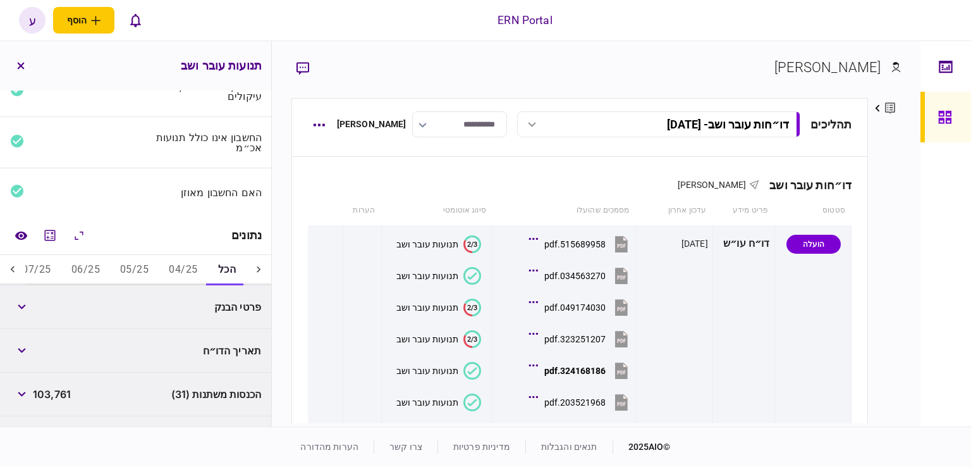
click at [144, 278] on button "05/25" at bounding box center [134, 270] width 49 height 30
click at [40, 311] on span "17,805" at bounding box center [49, 306] width 32 height 15
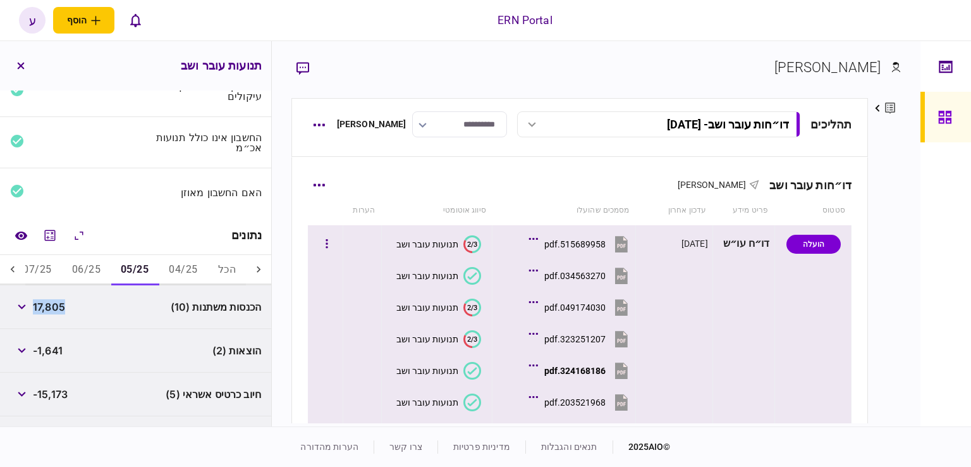
copy span "17,805"
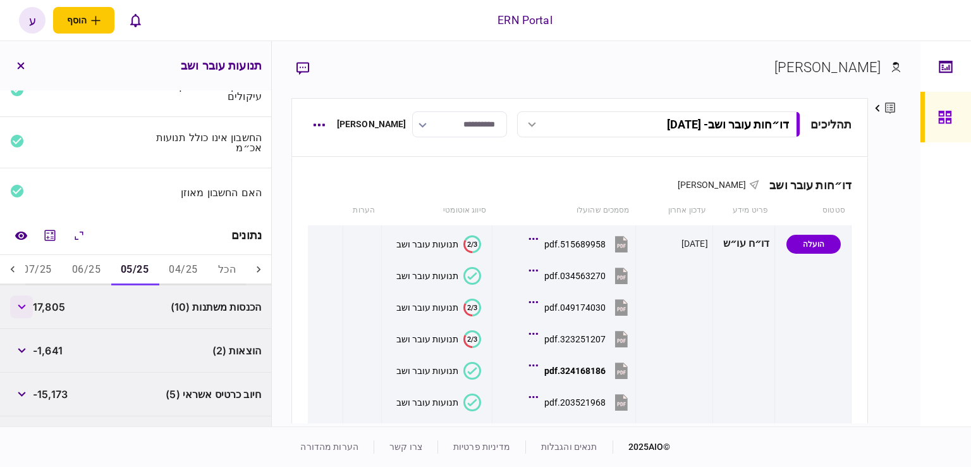
click at [11, 307] on div "הכנסות משתנות (10) 17,805" at bounding box center [135, 307] width 271 height 44
click at [19, 306] on button "button" at bounding box center [21, 306] width 23 height 23
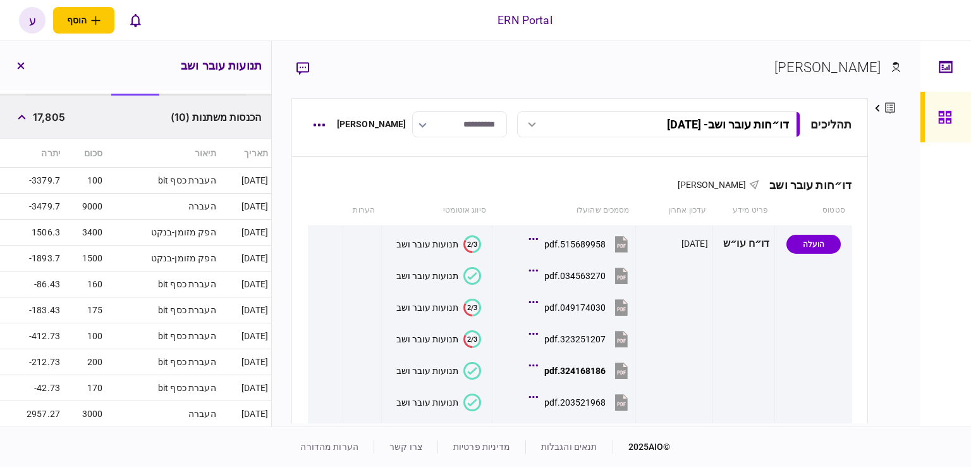
scroll to position [190, 0]
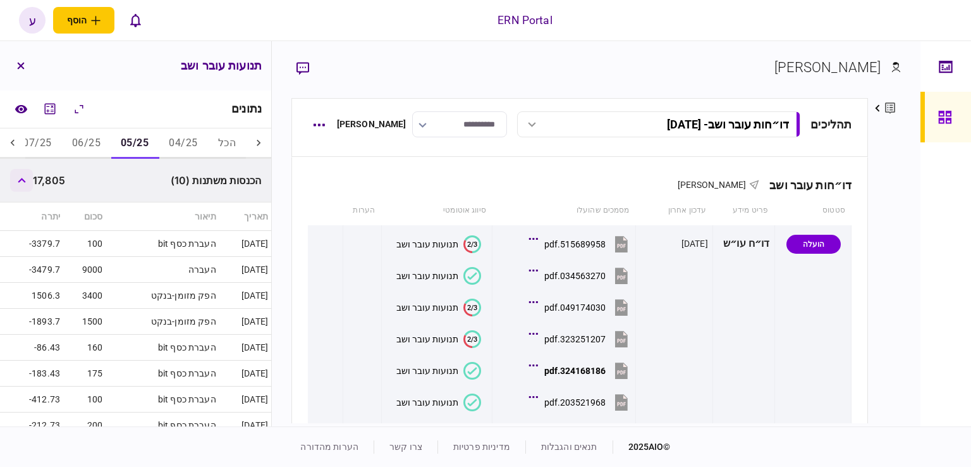
click at [23, 178] on icon "button" at bounding box center [22, 180] width 8 height 5
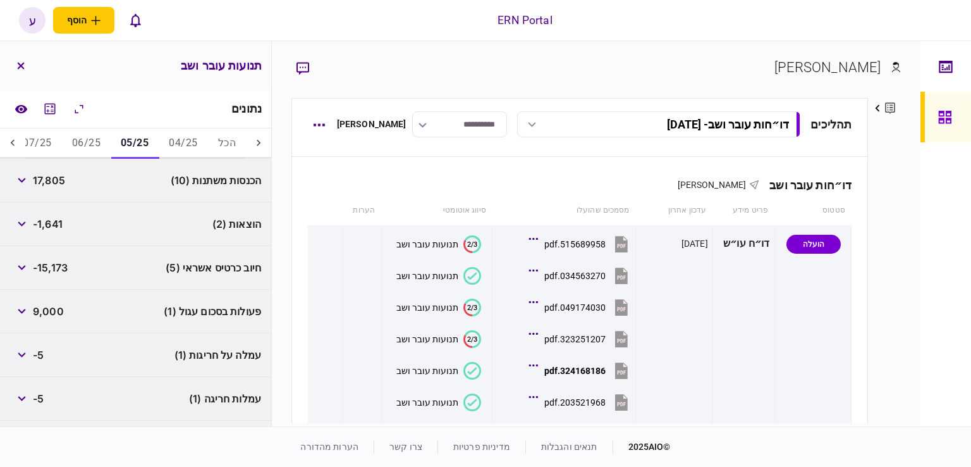
click at [51, 190] on div "17,805" at bounding box center [37, 180] width 55 height 23
click at [53, 187] on span "17,805" at bounding box center [49, 180] width 32 height 15
click at [58, 183] on span "17,805" at bounding box center [49, 180] width 32 height 15
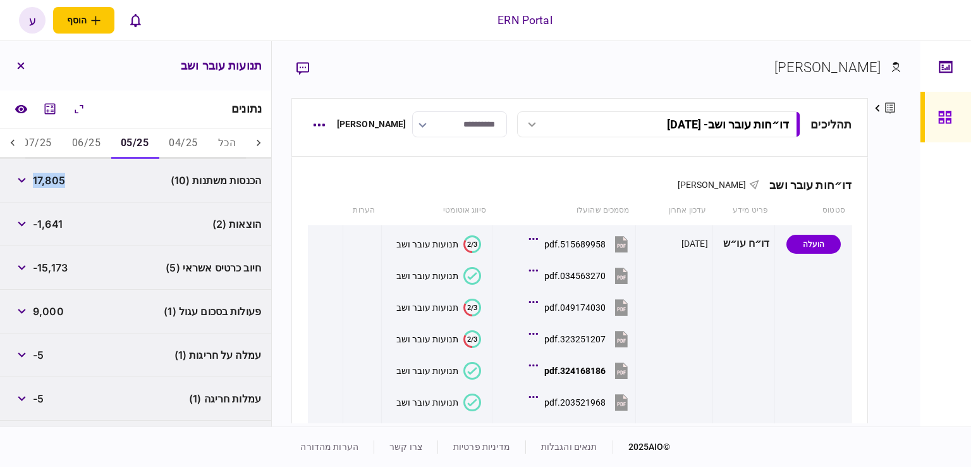
copy span "17,805"
click at [46, 265] on span "-15,173" at bounding box center [50, 267] width 35 height 15
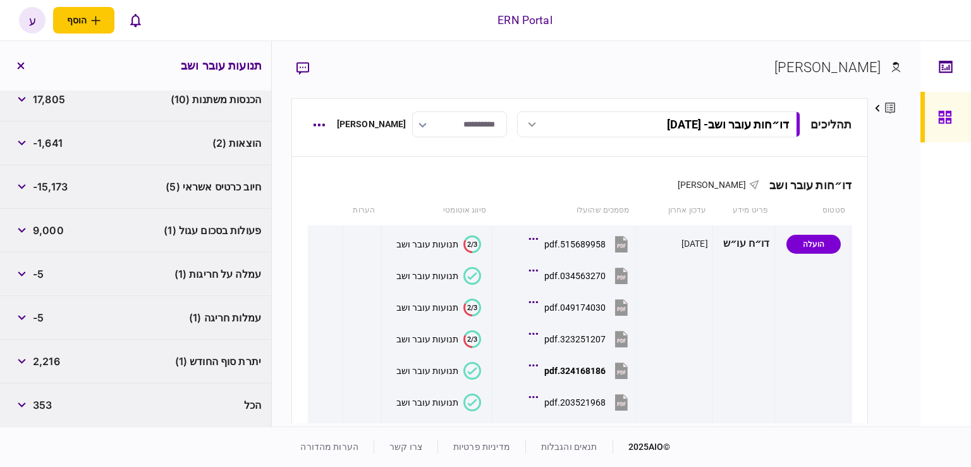
click at [46, 360] on span "2,216" at bounding box center [46, 360] width 27 height 15
copy span "2,216"
click at [63, 175] on div "-15,173" at bounding box center [39, 186] width 58 height 23
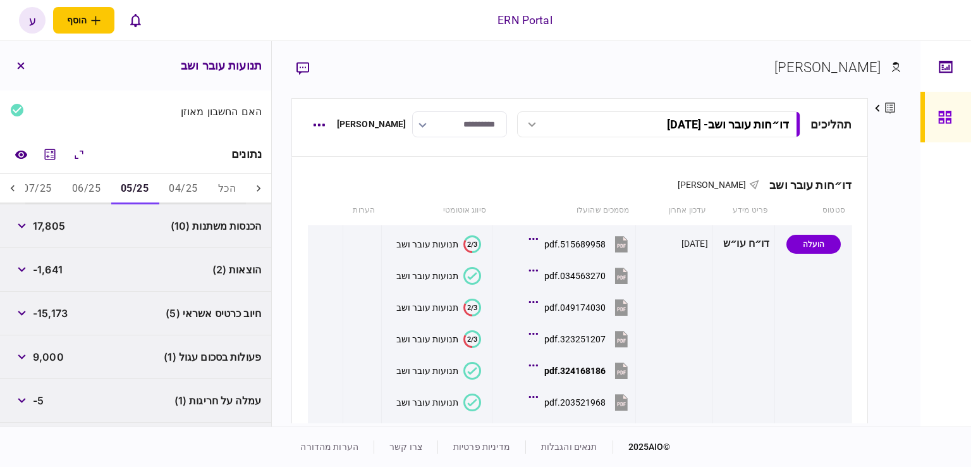
click at [87, 188] on button "06/25" at bounding box center [86, 189] width 49 height 30
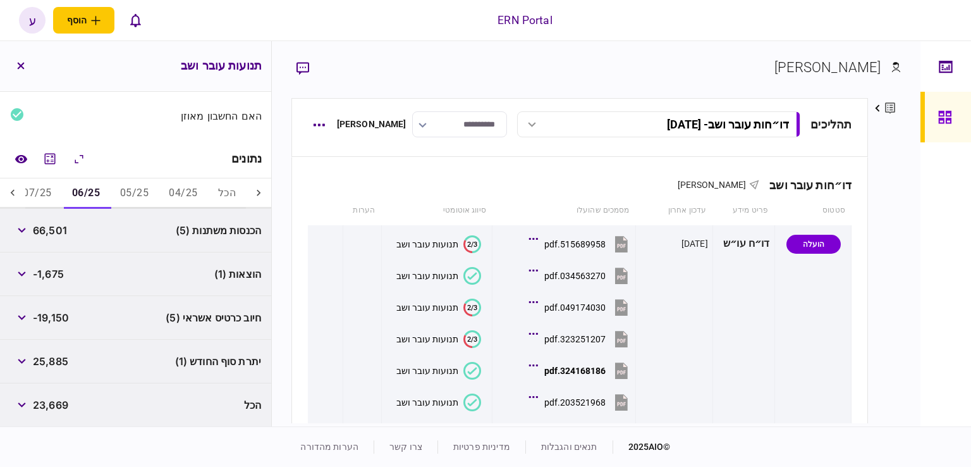
click at [46, 227] on span "66,501" at bounding box center [50, 230] width 34 height 15
click at [47, 227] on span "66,501" at bounding box center [50, 230] width 34 height 15
copy span "66,501"
click at [63, 310] on span "-19,150" at bounding box center [51, 317] width 36 height 15
click at [44, 359] on span "25,885" at bounding box center [50, 360] width 35 height 15
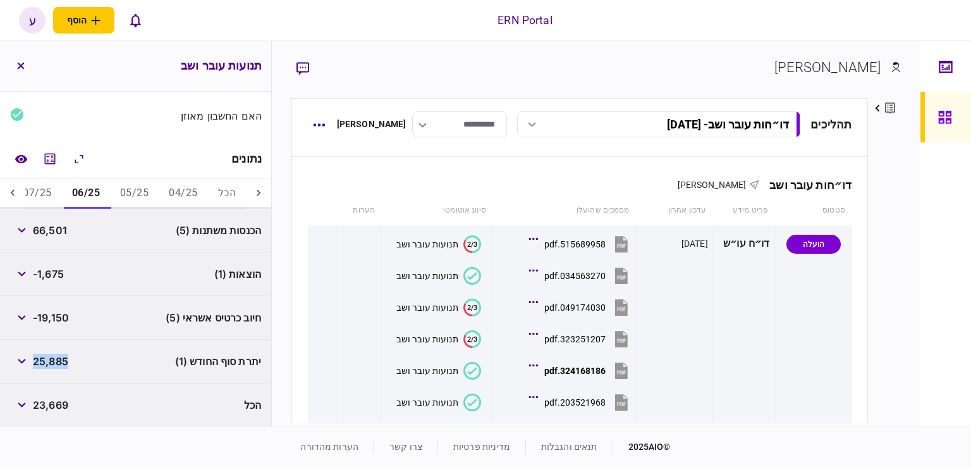
click at [44, 359] on span "25,885" at bounding box center [50, 360] width 35 height 15
copy span "25,885"
click at [48, 193] on button "07/25" at bounding box center [37, 193] width 49 height 30
click at [49, 227] on span "3,220" at bounding box center [48, 230] width 30 height 15
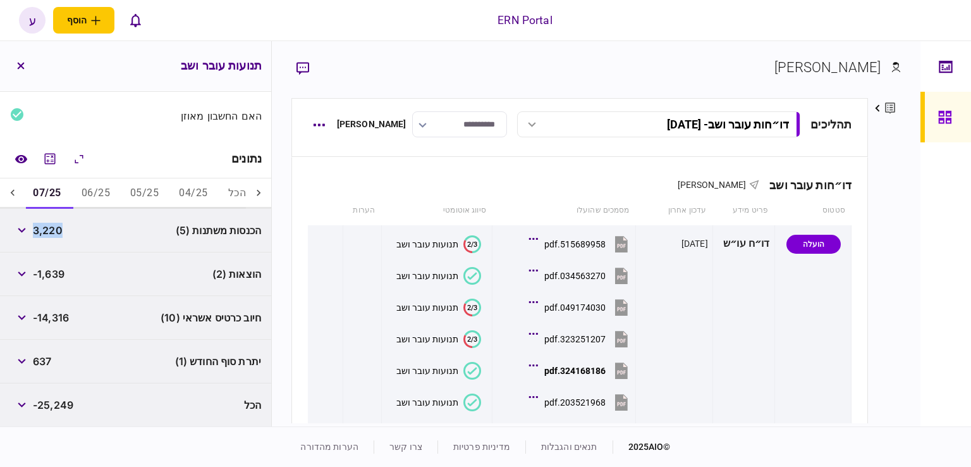
click at [49, 227] on span "3,220" at bounding box center [48, 230] width 30 height 15
copy span "3,220"
click at [68, 293] on div "הוצאות (2) -1,639" at bounding box center [135, 274] width 271 height 44
click at [51, 271] on span "-1,639" at bounding box center [49, 273] width 32 height 15
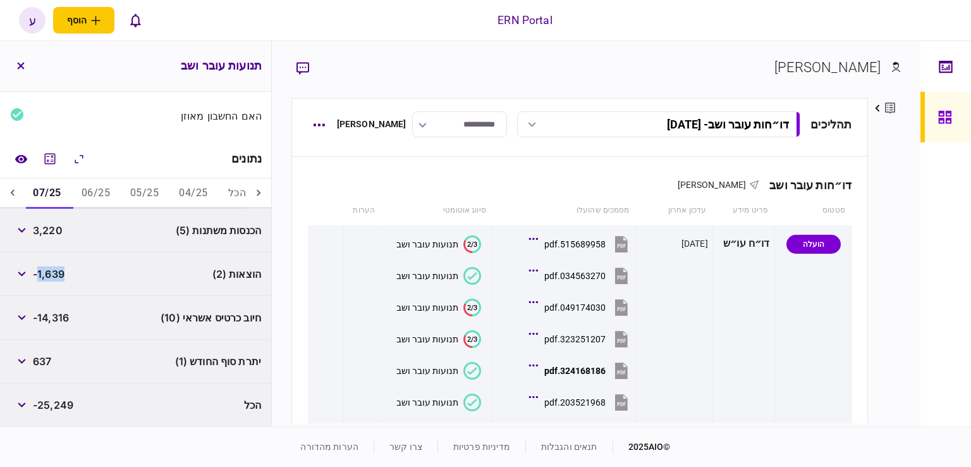
copy span "1,639"
click at [58, 290] on div "הוצאות (2) -1,639" at bounding box center [135, 274] width 271 height 44
click at [47, 360] on span "637" at bounding box center [42, 360] width 18 height 15
copy span "637"
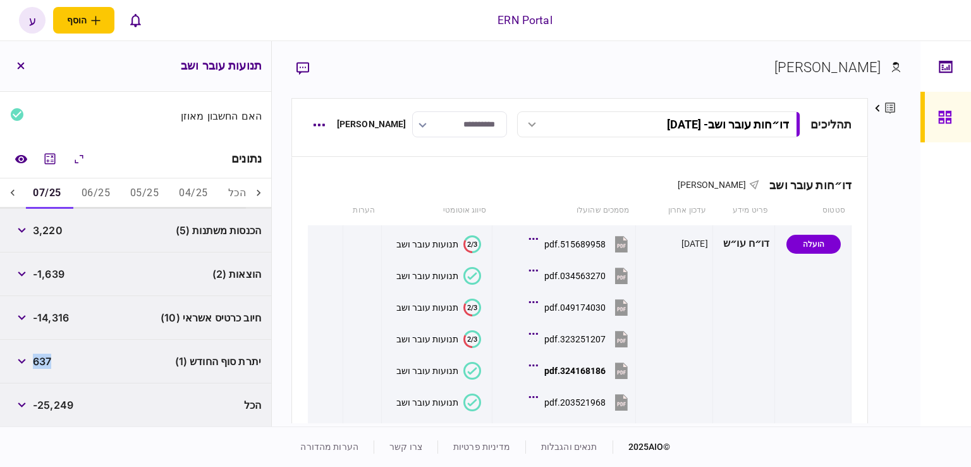
click at [15, 194] on icon at bounding box center [13, 192] width 4 height 6
click at [21, 193] on div at bounding box center [12, 193] width 25 height 30
click at [54, 193] on button "08/25" at bounding box center [46, 193] width 49 height 30
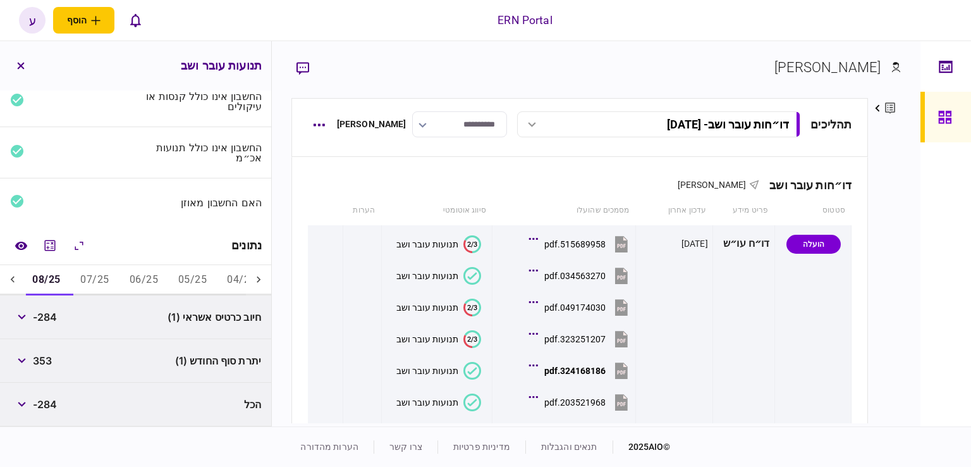
click at [324, 441] on link "הערות מהדורה" at bounding box center [329, 446] width 58 height 10
click at [152, 279] on button "06/25" at bounding box center [144, 280] width 49 height 30
click at [97, 278] on button "07/25" at bounding box center [95, 280] width 49 height 30
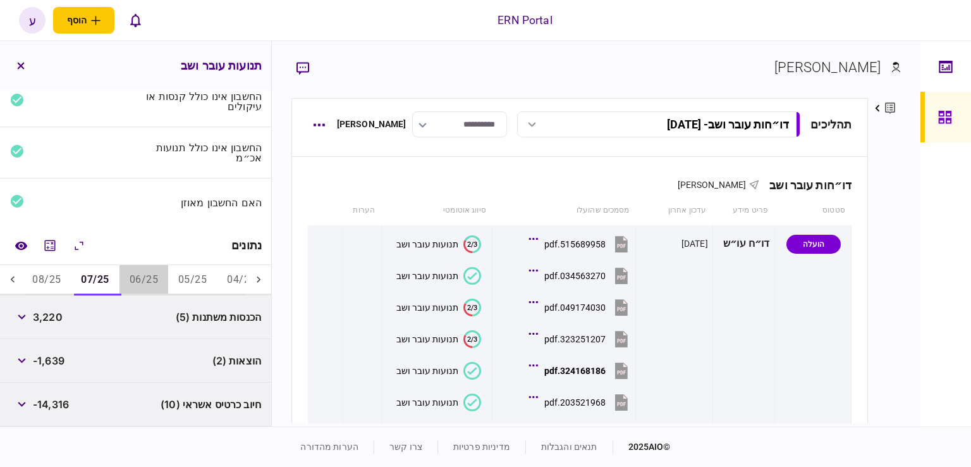
click at [152, 282] on button "06/25" at bounding box center [144, 280] width 49 height 30
drag, startPoint x: 16, startPoint y: 321, endPoint x: 24, endPoint y: 321, distance: 7.6
click at [17, 321] on button "button" at bounding box center [21, 316] width 23 height 23
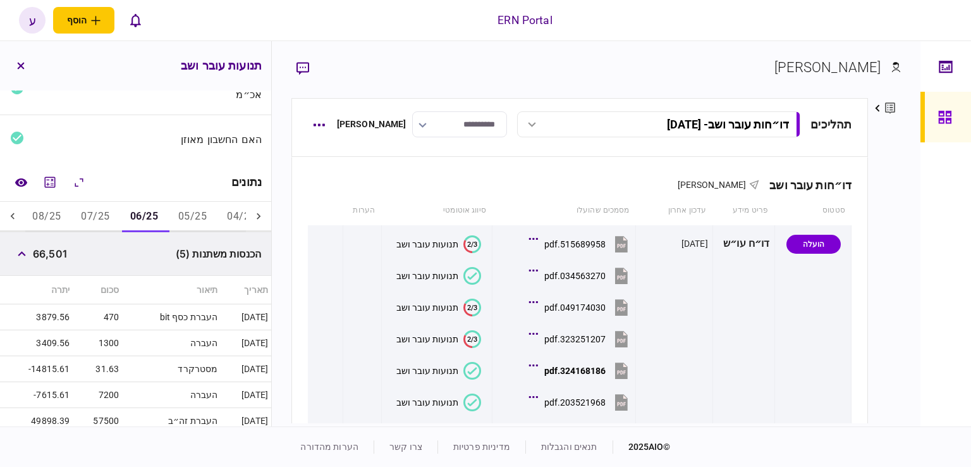
scroll to position [243, 0]
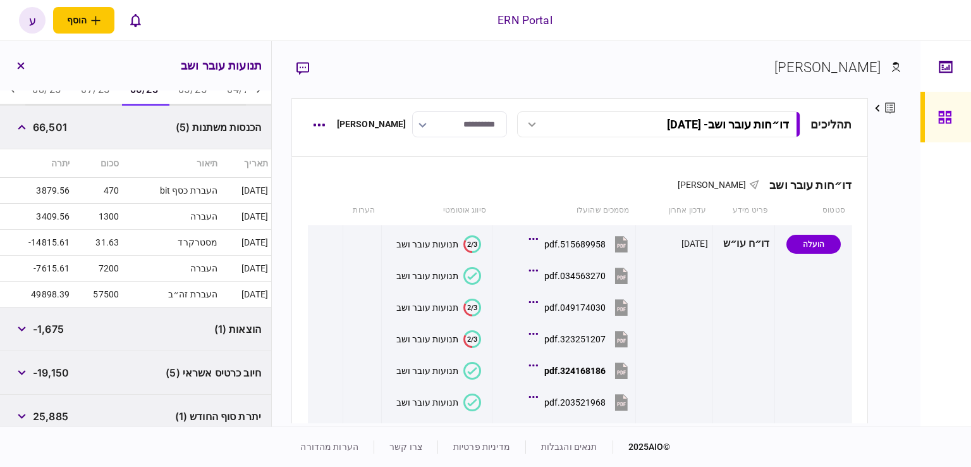
click at [64, 267] on td "-7615.61" at bounding box center [36, 268] width 73 height 26
click at [58, 189] on td "3879.56" at bounding box center [36, 191] width 73 height 26
drag, startPoint x: 26, startPoint y: 135, endPoint x: 40, endPoint y: 128, distance: 15.3
click at [26, 133] on button "button" at bounding box center [21, 127] width 23 height 23
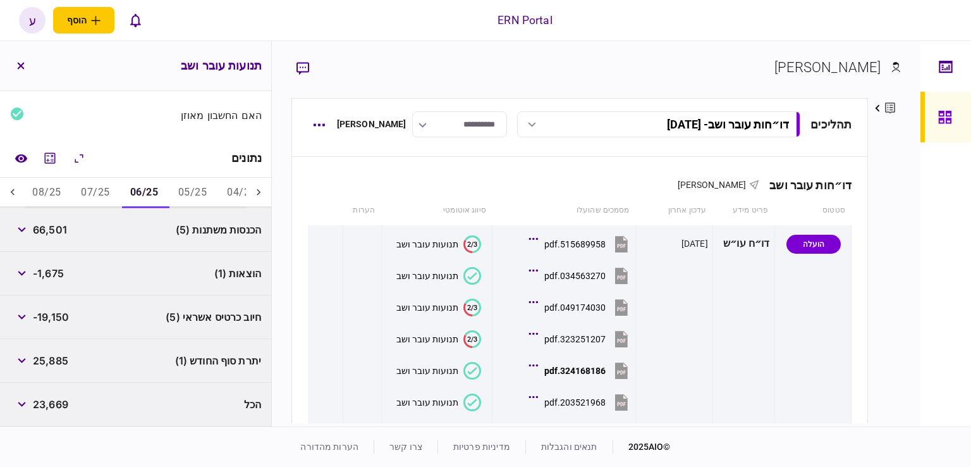
scroll to position [140, 0]
click at [196, 183] on button "05/25" at bounding box center [192, 193] width 49 height 30
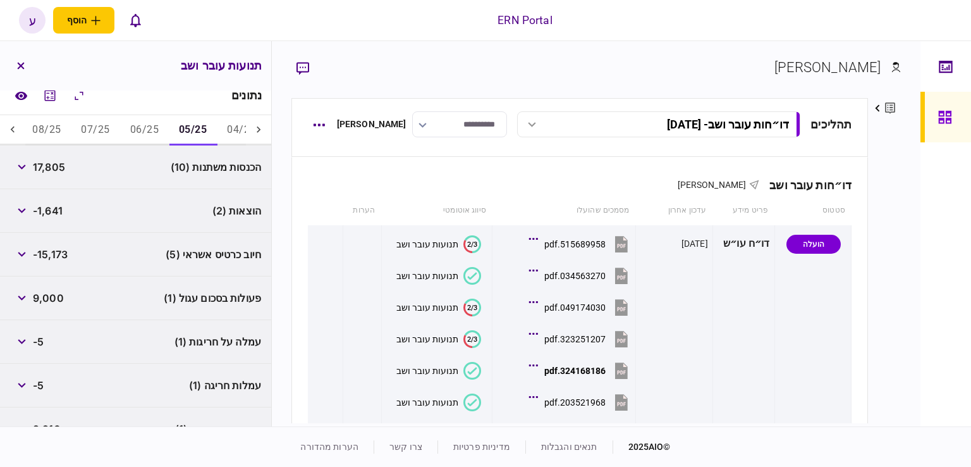
scroll to position [266, 0]
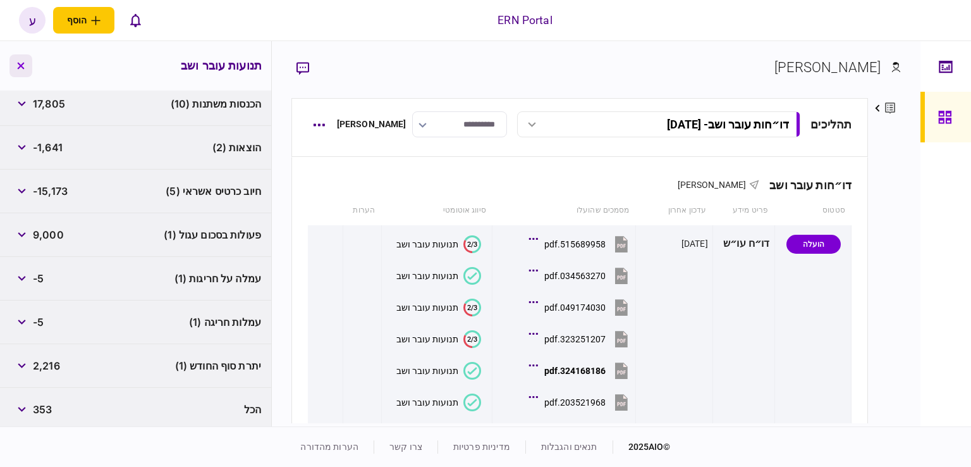
click at [23, 73] on button "button" at bounding box center [20, 65] width 23 height 23
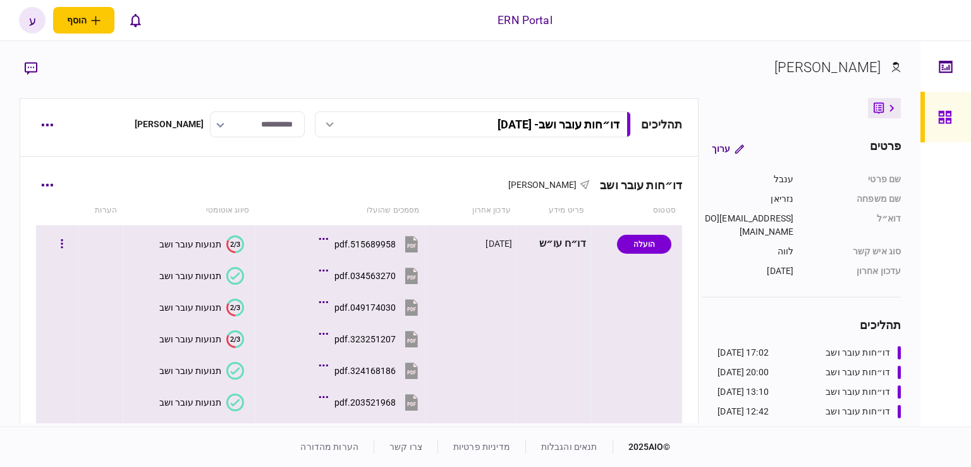
scroll to position [81, 0]
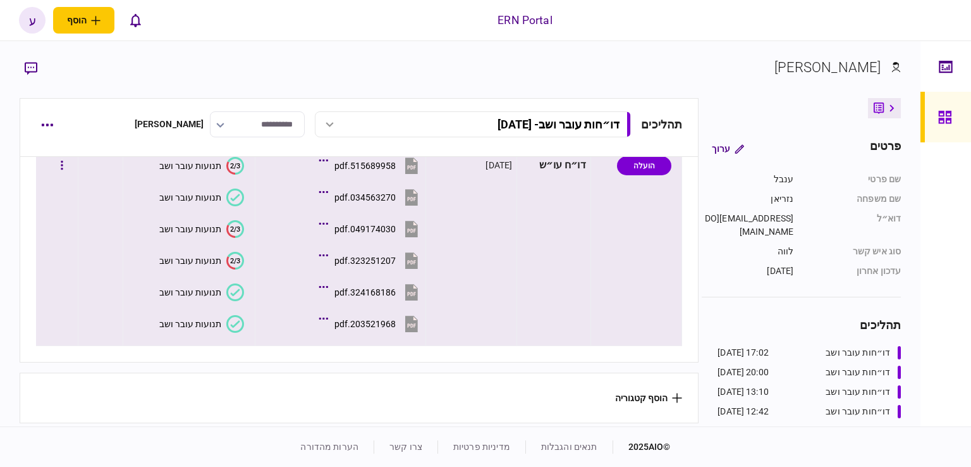
click at [371, 322] on div "203521968.pdf" at bounding box center [364, 324] width 61 height 10
click at [197, 320] on div "תנועות עובר ושב" at bounding box center [190, 324] width 62 height 10
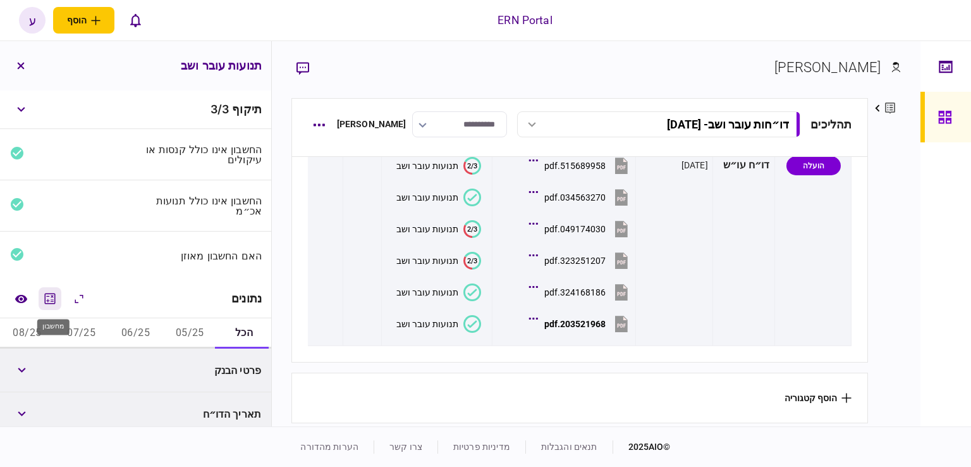
click at [58, 303] on icon "מחשבון" at bounding box center [49, 298] width 15 height 15
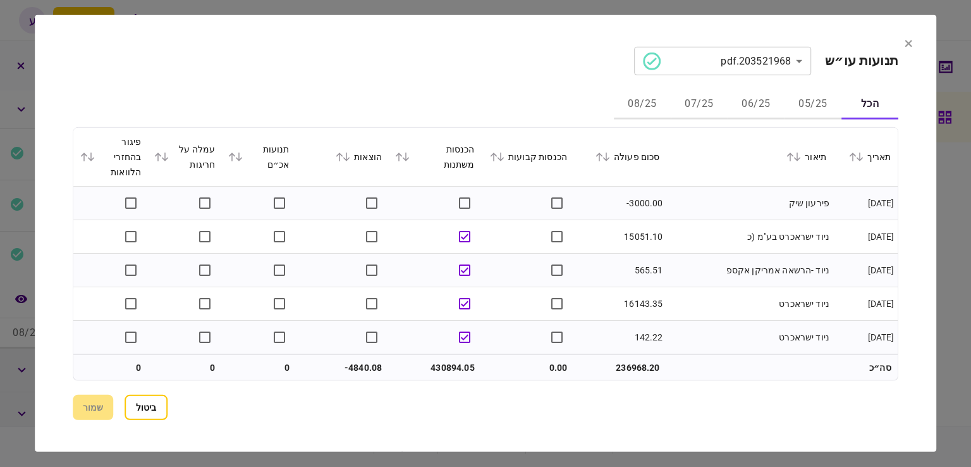
click at [795, 106] on button "05/25" at bounding box center [813, 104] width 57 height 30
click at [610, 157] on icon at bounding box center [606, 156] width 7 height 9
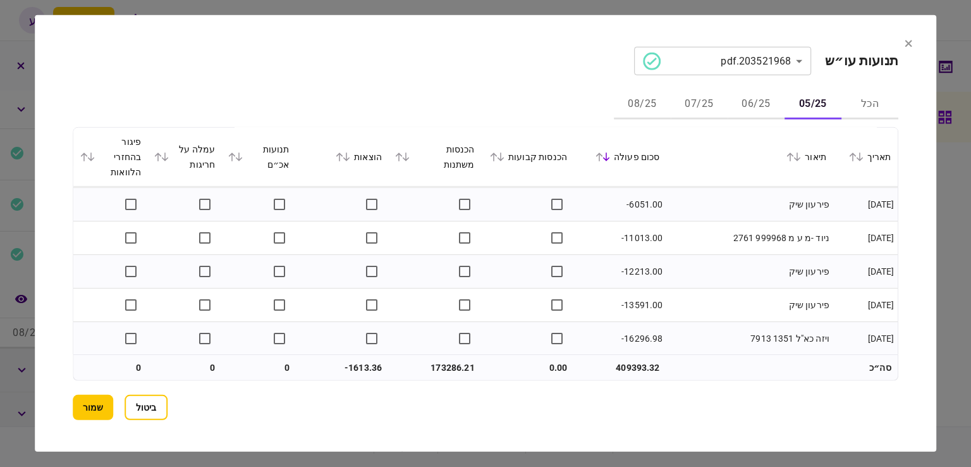
scroll to position [2210, 0]
click at [748, 102] on button "06/25" at bounding box center [756, 104] width 57 height 30
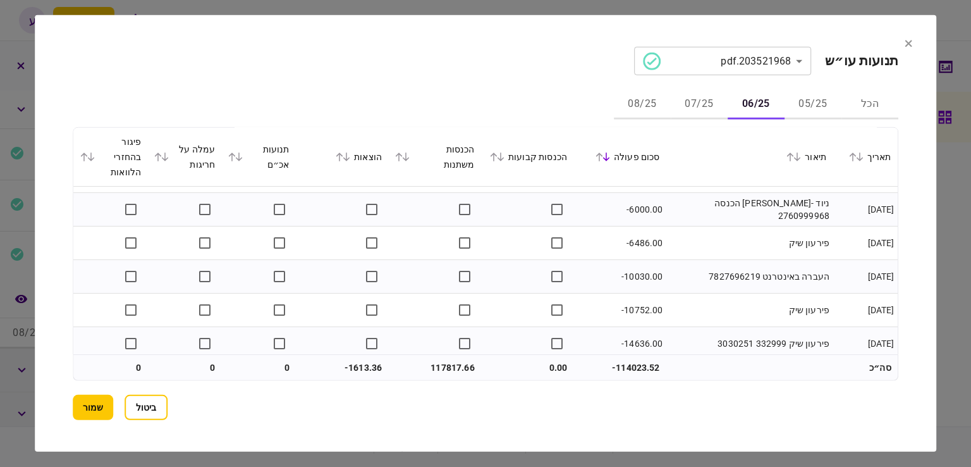
scroll to position [2412, 0]
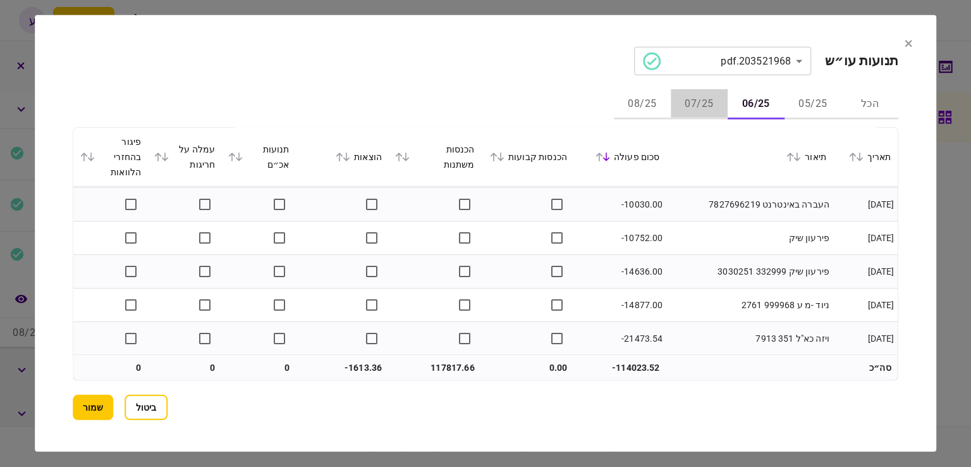
click at [701, 107] on button "07/25" at bounding box center [699, 104] width 57 height 30
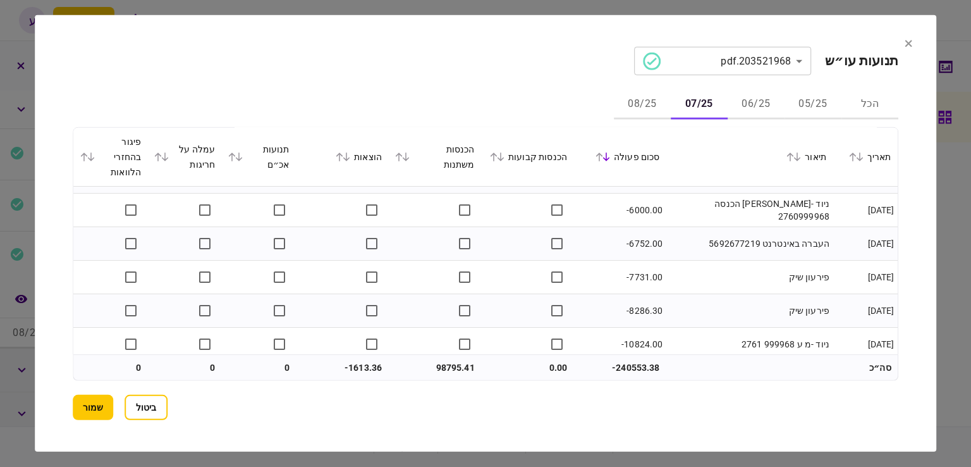
scroll to position [2981, 0]
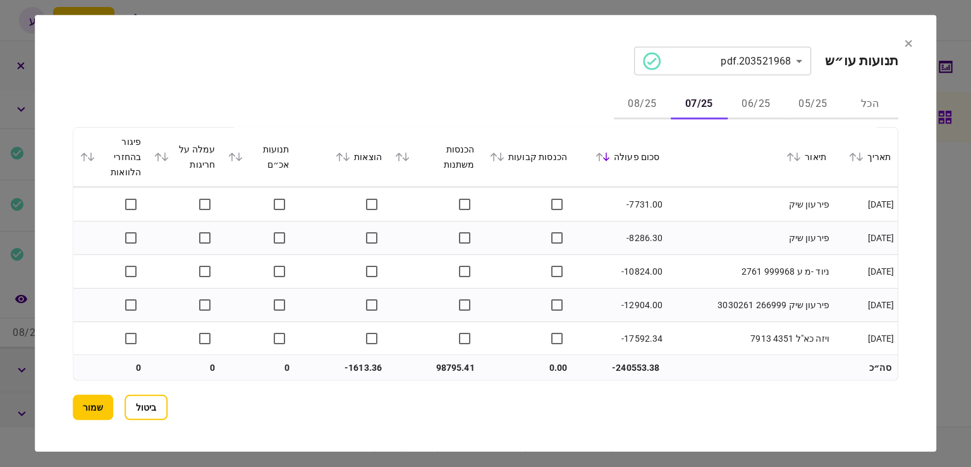
click at [660, 108] on button "08/25" at bounding box center [642, 104] width 57 height 30
click at [103, 400] on button "שמור" at bounding box center [93, 407] width 40 height 25
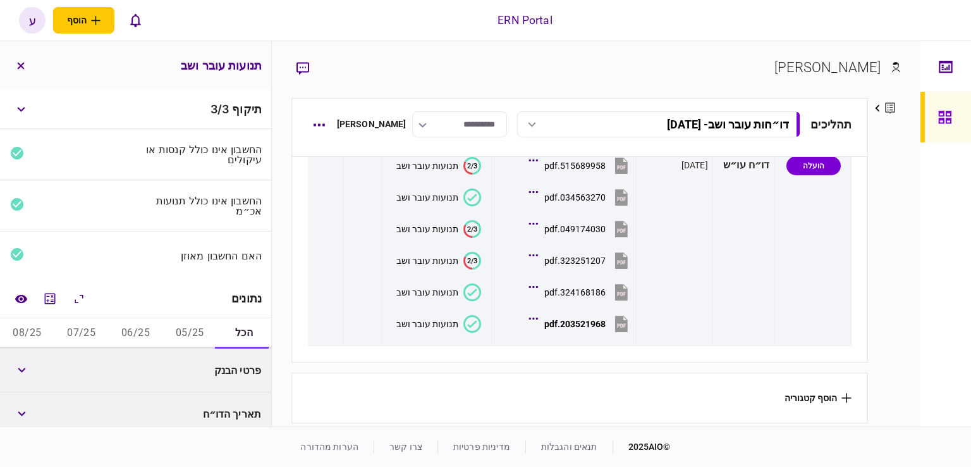
scroll to position [126, 0]
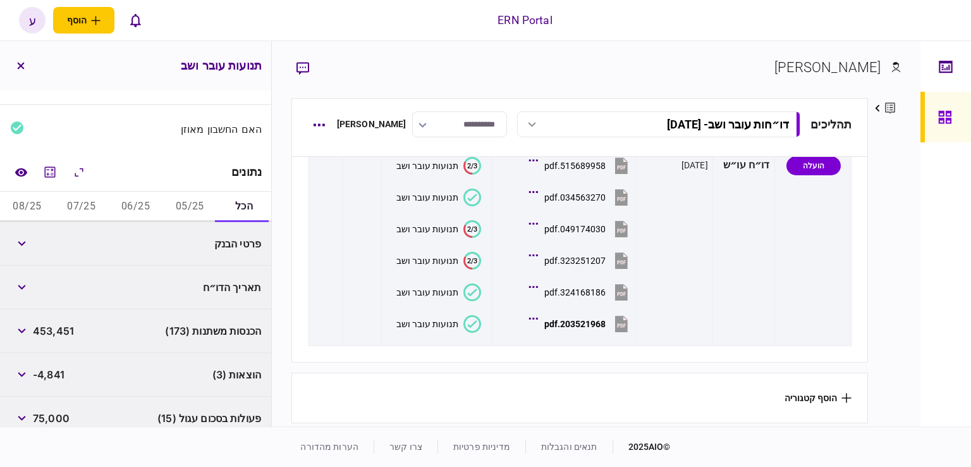
click at [194, 214] on button "05/25" at bounding box center [189, 207] width 54 height 30
click at [63, 243] on span "173,286" at bounding box center [52, 243] width 39 height 15
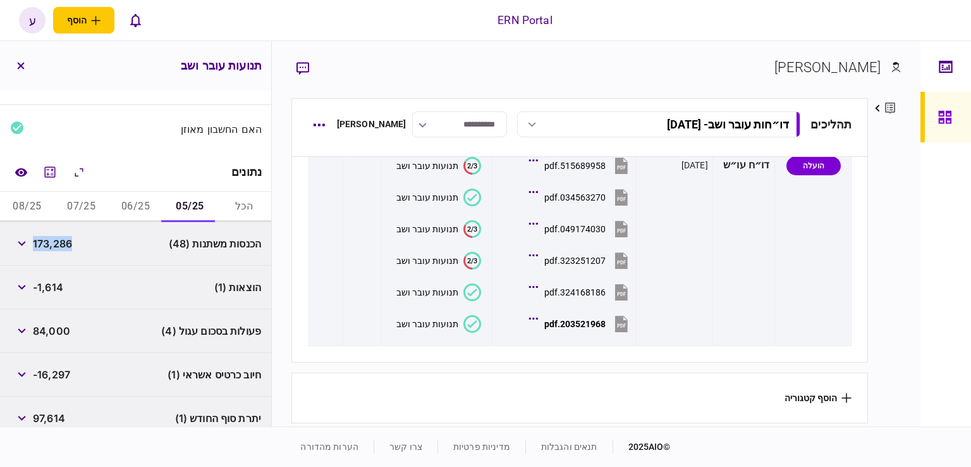
click at [63, 243] on span "173,286" at bounding box center [52, 243] width 39 height 15
copy span "173,286"
click at [50, 311] on div "פעולות בסכום עגול (4) 84,000" at bounding box center [135, 331] width 271 height 44
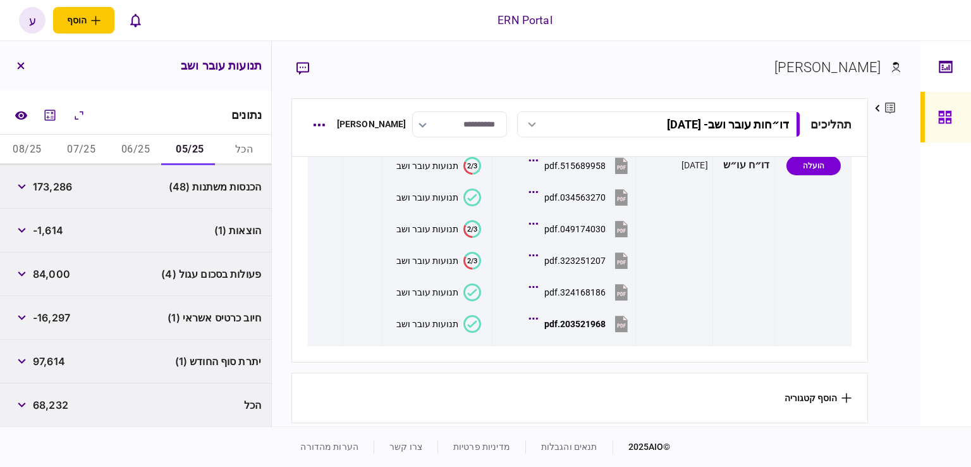
click at [53, 360] on span "97,614" at bounding box center [49, 360] width 32 height 15
copy span "97,614"
click at [44, 228] on span "-1,614" at bounding box center [48, 230] width 30 height 15
click at [137, 142] on button "06/25" at bounding box center [136, 150] width 54 height 30
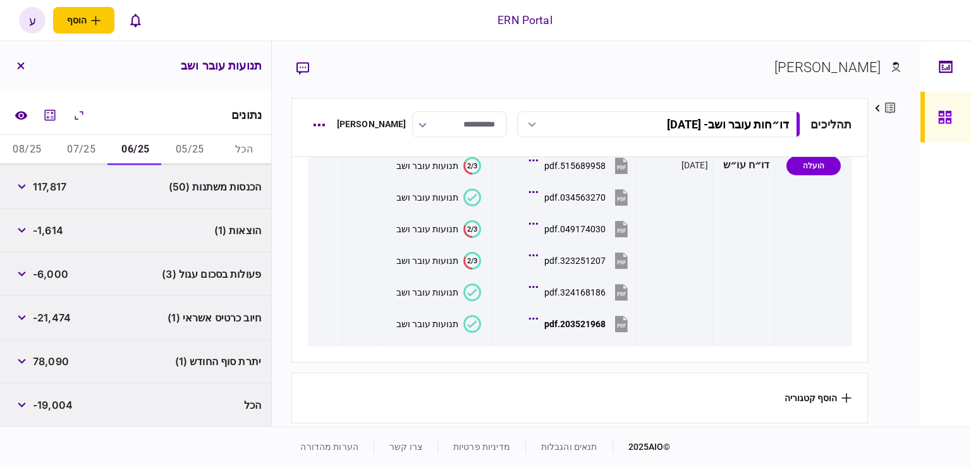
click at [59, 187] on span "117,817" at bounding box center [50, 186] width 34 height 15
click at [58, 187] on span "117,817" at bounding box center [50, 186] width 34 height 15
click at [72, 248] on div "הוצאות (1) -1,614" at bounding box center [135, 231] width 271 height 44
click at [58, 228] on span "-1,614" at bounding box center [48, 230] width 30 height 15
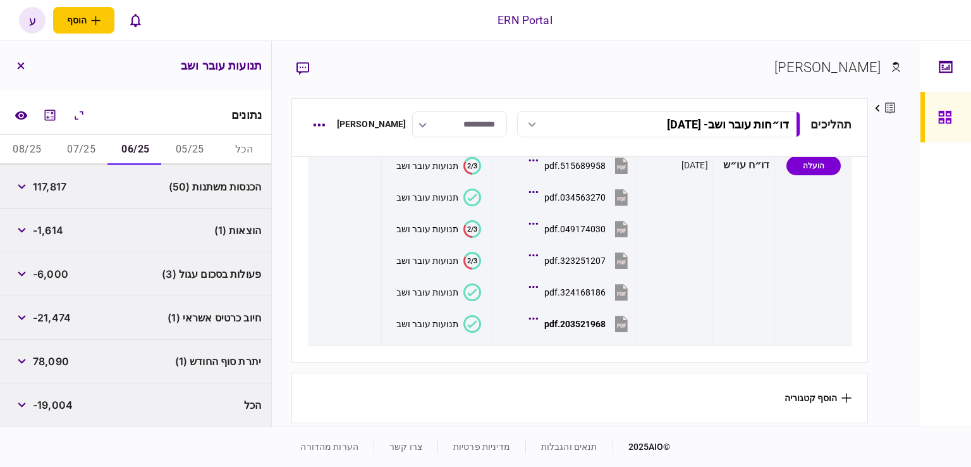
click at [56, 362] on span "78,090" at bounding box center [51, 360] width 36 height 15
drag, startPoint x: 58, startPoint y: 235, endPoint x: 58, endPoint y: 223, distance: 12.0
click at [58, 231] on span "-1,614" at bounding box center [48, 230] width 30 height 15
click at [78, 147] on button "07/25" at bounding box center [81, 150] width 54 height 30
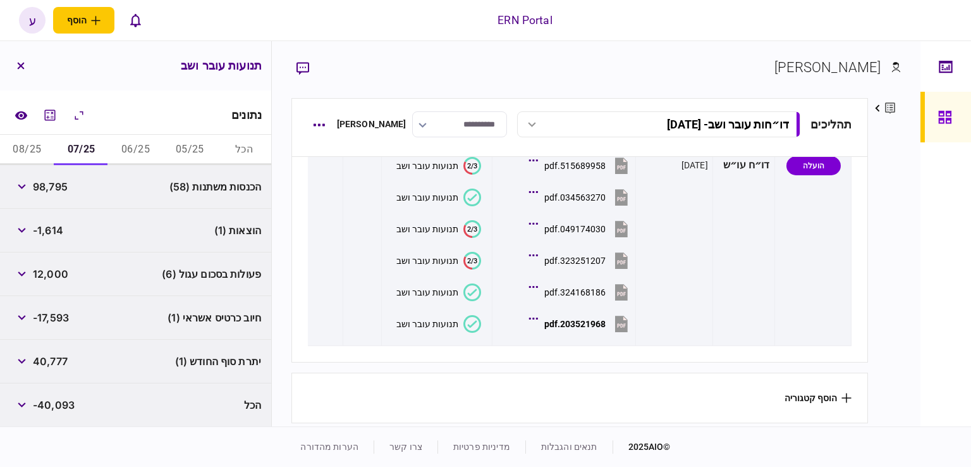
click at [52, 191] on span "98,795" at bounding box center [50, 186] width 35 height 15
click at [73, 294] on div "פעולות בסכום עגול (6) 12,000" at bounding box center [135, 274] width 271 height 44
click at [49, 362] on span "40,777" at bounding box center [50, 360] width 35 height 15
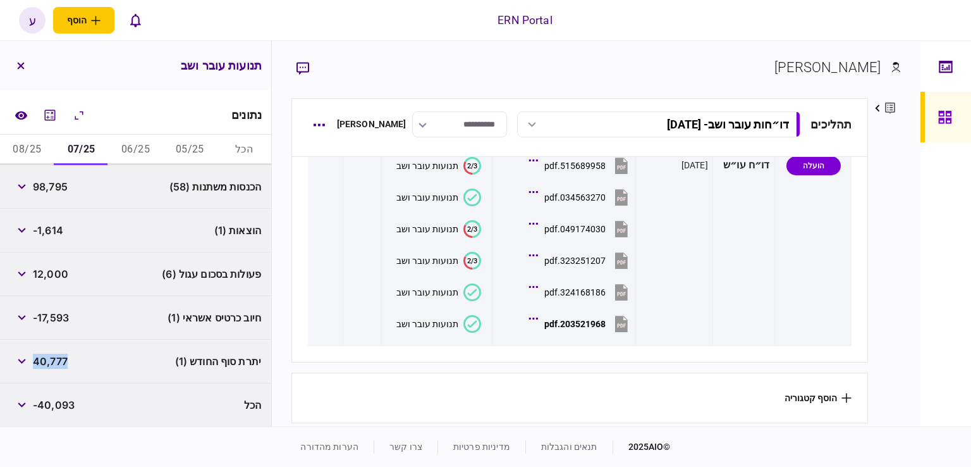
click at [36, 149] on button "08/25" at bounding box center [27, 150] width 54 height 30
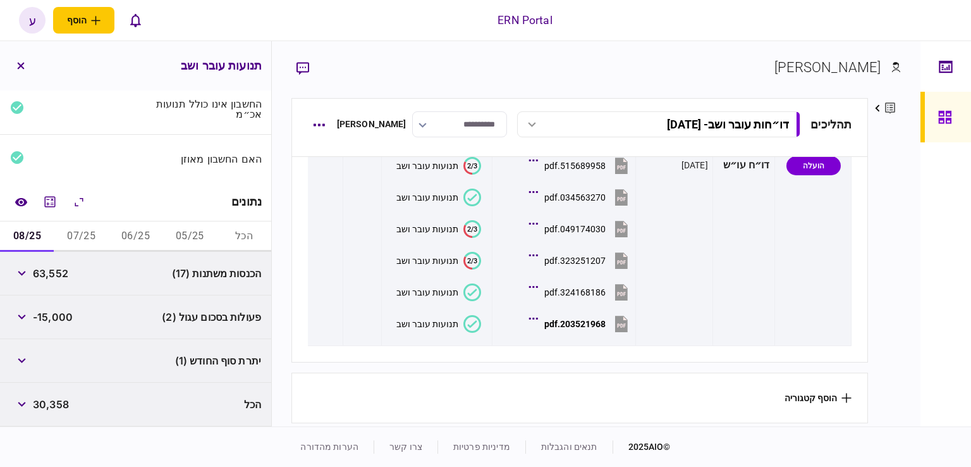
scroll to position [96, 0]
click at [74, 327] on div "פעולות בסכום עגול (2) -15,000" at bounding box center [135, 318] width 271 height 44
